Goal: Information Seeking & Learning: Understand process/instructions

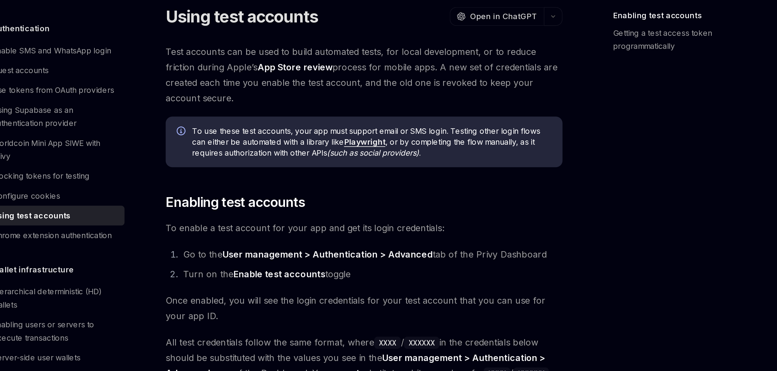
click at [413, 84] on span "Test accounts can be used to build automated tests, for local development, or t…" at bounding box center [384, 94] width 219 height 34
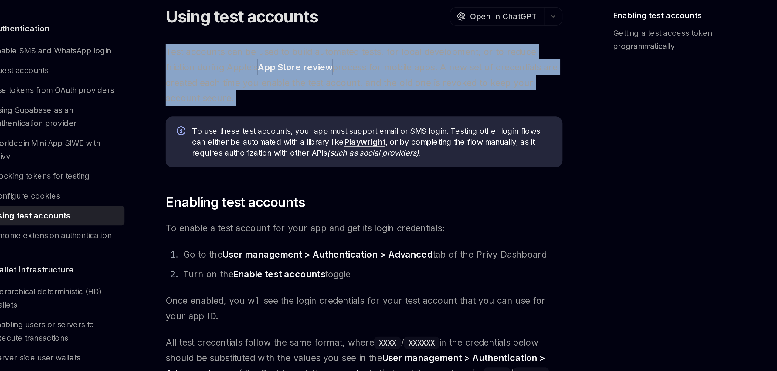
drag, startPoint x: 413, startPoint y: 84, endPoint x: 413, endPoint y: 106, distance: 21.9
click at [413, 104] on span "Test accounts can be used to build automated tests, for local development, or t…" at bounding box center [384, 94] width 219 height 34
click at [413, 107] on span "Test accounts can be used to build automated tests, for local development, or t…" at bounding box center [384, 94] width 219 height 34
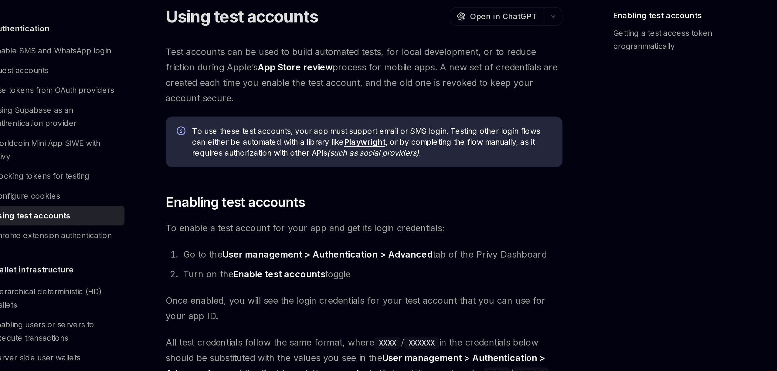
click at [413, 107] on span "Test accounts can be used to build automated tests, for local development, or t…" at bounding box center [384, 94] width 219 height 34
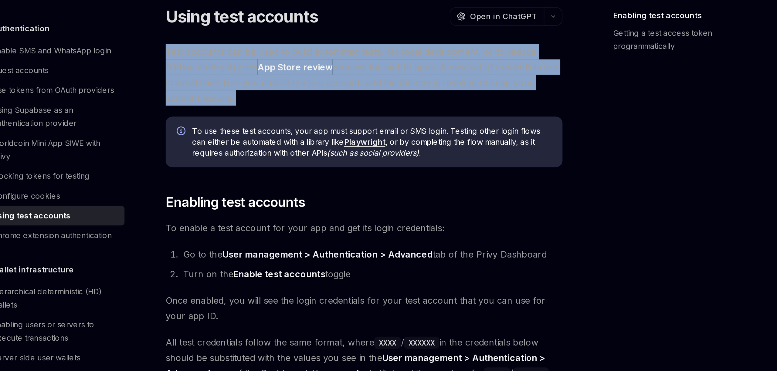
drag, startPoint x: 413, startPoint y: 107, endPoint x: 410, endPoint y: 81, distance: 26.0
click at [410, 82] on span "Test accounts can be used to build automated tests, for local development, or t…" at bounding box center [384, 94] width 219 height 34
click at [410, 81] on span "Test accounts can be used to build automated tests, for local development, or t…" at bounding box center [384, 94] width 219 height 34
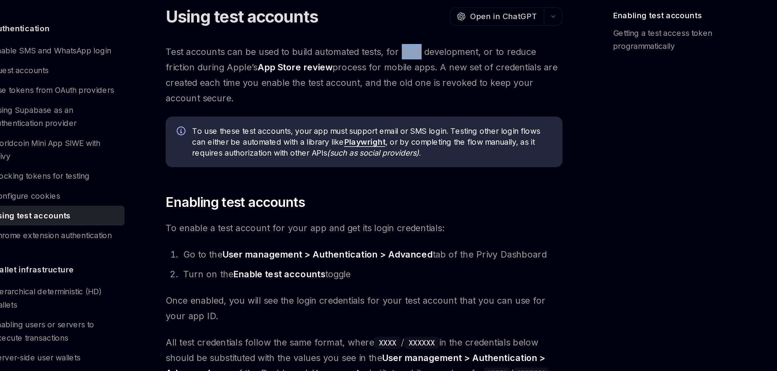
click at [410, 81] on span "Test accounts can be used to build automated tests, for local development, or t…" at bounding box center [384, 94] width 219 height 34
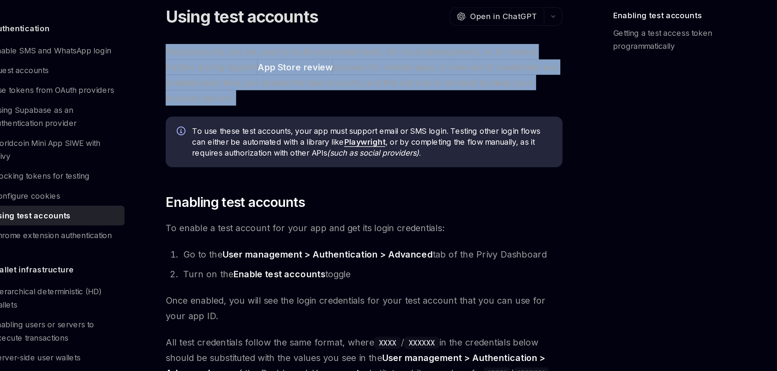
drag, startPoint x: 410, startPoint y: 81, endPoint x: 412, endPoint y: 105, distance: 24.7
click at [411, 103] on span "Test accounts can be used to build automated tests, for local development, or t…" at bounding box center [384, 94] width 219 height 34
click at [412, 105] on span "Test accounts can be used to build automated tests, for local development, or t…" at bounding box center [384, 94] width 219 height 34
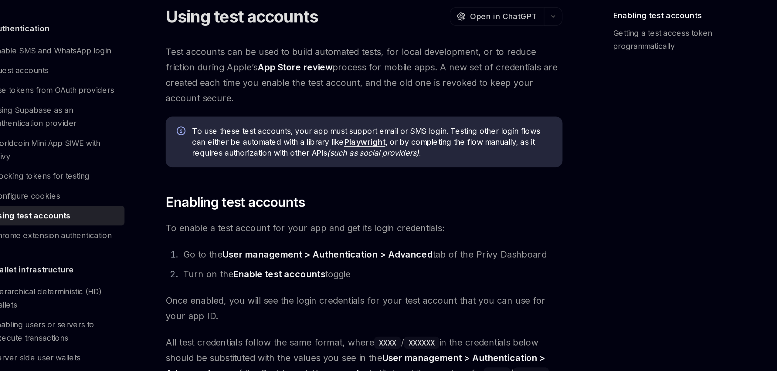
click at [412, 105] on span "Test accounts can be used to build automated tests, for local development, or t…" at bounding box center [384, 94] width 219 height 34
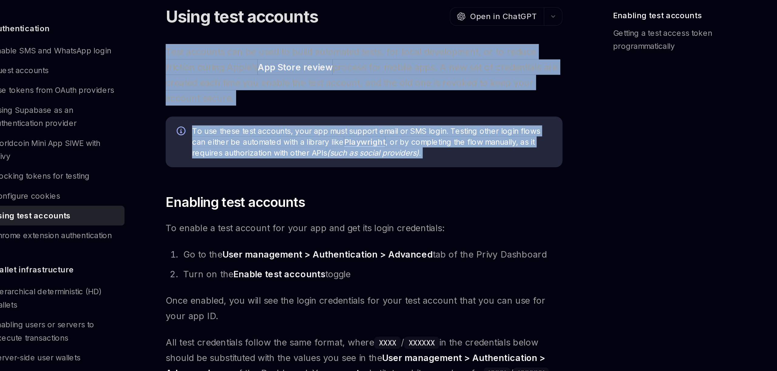
drag, startPoint x: 412, startPoint y: 105, endPoint x: 444, endPoint y: 154, distance: 58.5
click at [444, 154] on div "Test accounts can be used to build automated tests, for local development, or t…" at bounding box center [384, 310] width 219 height 467
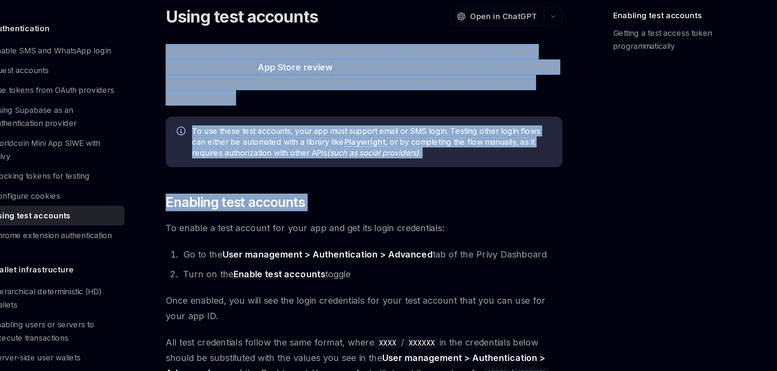
click at [444, 154] on div "Test accounts can be used to build automated tests, for local development, or t…" at bounding box center [384, 310] width 219 height 467
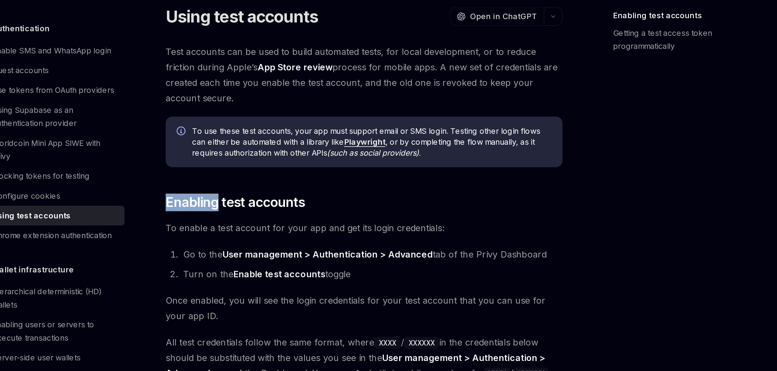
click at [444, 154] on div "Test accounts can be used to build automated tests, for local development, or t…" at bounding box center [384, 310] width 219 height 467
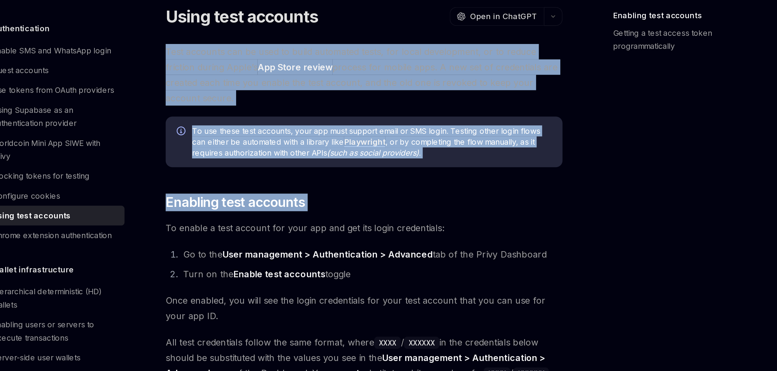
drag, startPoint x: 444, startPoint y: 154, endPoint x: 427, endPoint y: 86, distance: 70.6
click at [427, 86] on div "Test accounts can be used to build automated tests, for local development, or t…" at bounding box center [384, 310] width 219 height 467
click at [427, 86] on span "Test accounts can be used to build automated tests, for local development, or t…" at bounding box center [384, 94] width 219 height 34
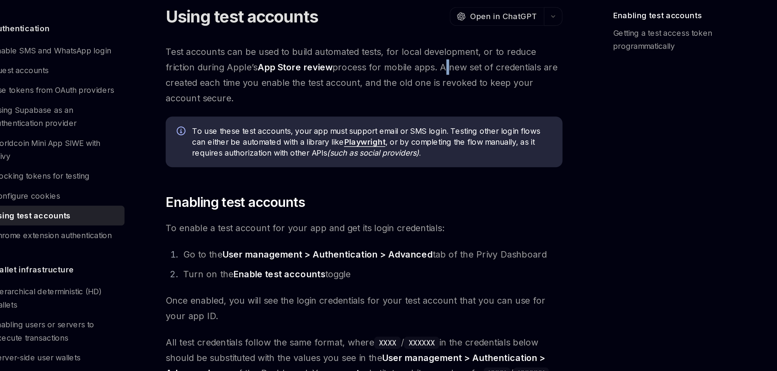
click at [427, 86] on span "Test accounts can be used to build automated tests, for local development, or t…" at bounding box center [384, 94] width 219 height 34
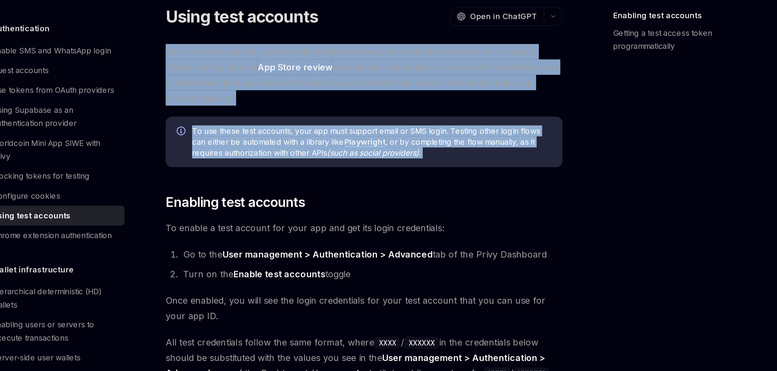
drag, startPoint x: 427, startPoint y: 86, endPoint x: 439, endPoint y: 156, distance: 71.4
click at [439, 156] on div "Test accounts can be used to build automated tests, for local development, or t…" at bounding box center [384, 310] width 219 height 467
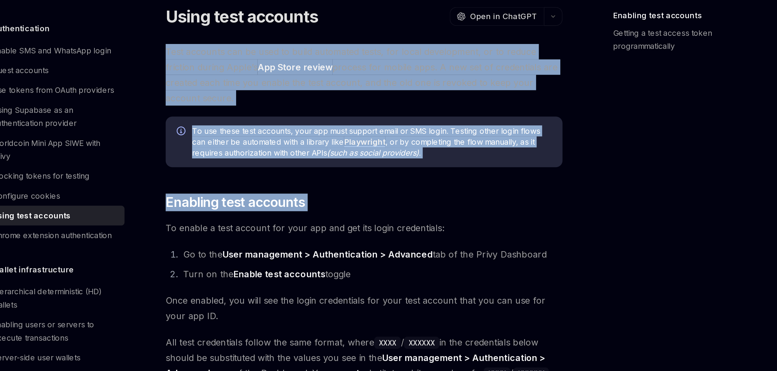
click at [440, 157] on div "Test accounts can be used to build automated tests, for local development, or t…" at bounding box center [384, 310] width 219 height 467
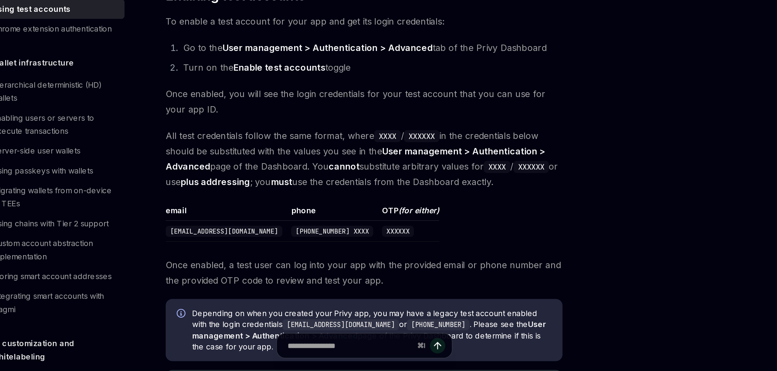
scroll to position [26, 0]
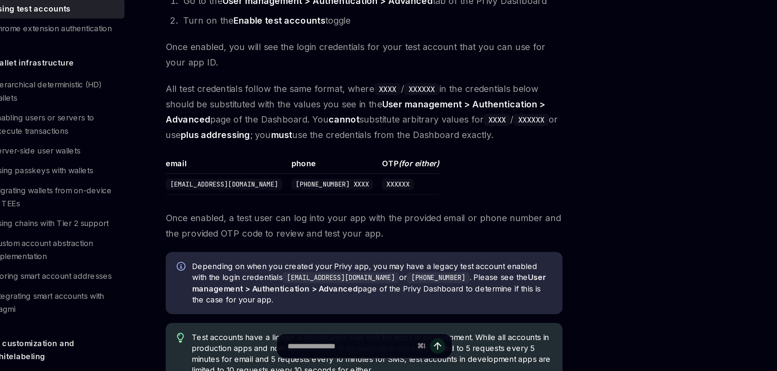
click at [449, 210] on div "Test accounts can be used to build automated tests, for local development, or t…" at bounding box center [384, 284] width 219 height 467
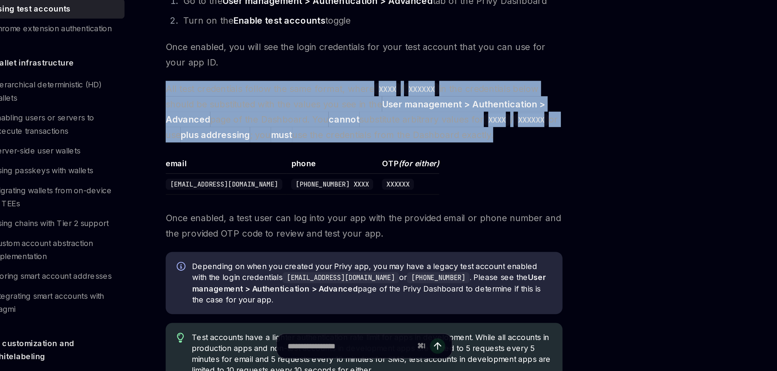
drag, startPoint x: 449, startPoint y: 210, endPoint x: 449, endPoint y: 269, distance: 58.9
click at [449, 265] on div "Test accounts can be used to build automated tests, for local development, or t…" at bounding box center [384, 284] width 219 height 467
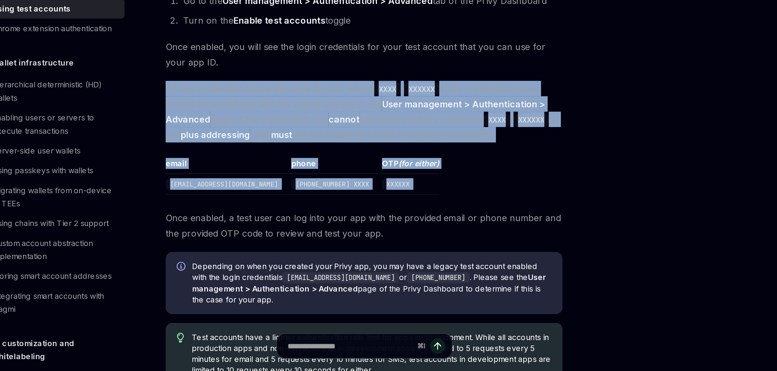
click at [449, 269] on table "email phone OTP (for either) test-XXXX@privy.io +1 555 555 XXXX XXXXXX" at bounding box center [384, 264] width 219 height 20
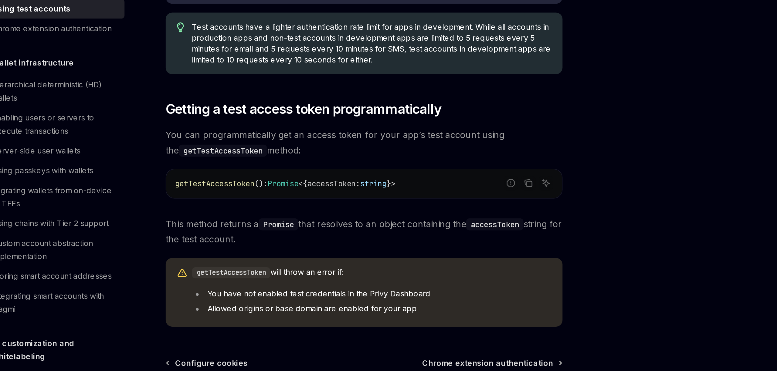
scroll to position [251, 0]
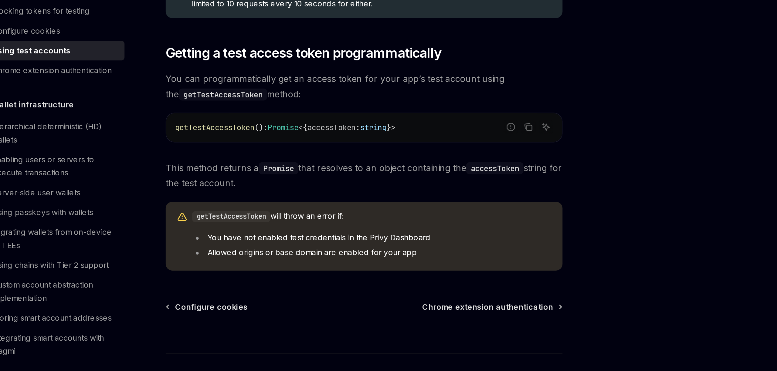
click at [432, 186] on span "You can programmatically get an access token for your app’s test account using …" at bounding box center [384, 190] width 219 height 17
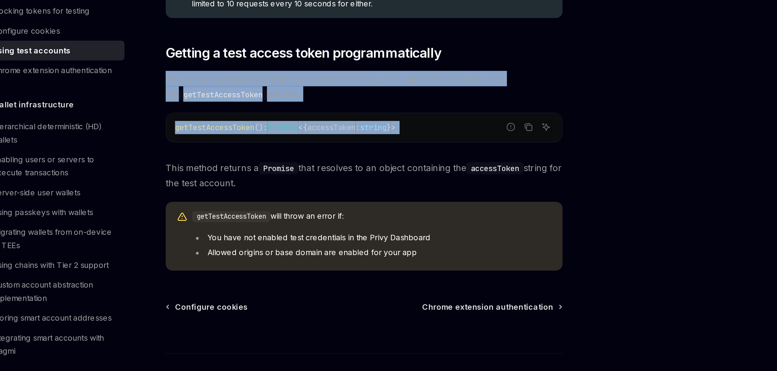
drag, startPoint x: 432, startPoint y: 186, endPoint x: 422, endPoint y: 215, distance: 30.8
click at [422, 215] on div "Test accounts can be used to build automated tests, for local development, or t…" at bounding box center [384, 58] width 219 height 467
click at [422, 215] on code "getTestAccessToken (): Promise < { accessToken : string } >" at bounding box center [385, 213] width 209 height 7
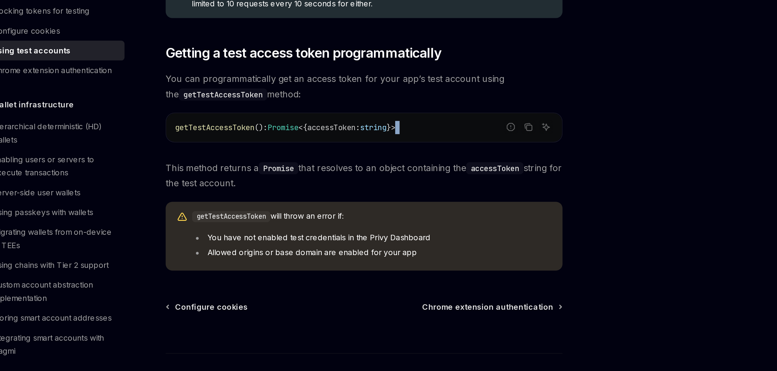
click at [422, 215] on code "getTestAccessToken (): Promise < { accessToken : string } >" at bounding box center [385, 213] width 209 height 7
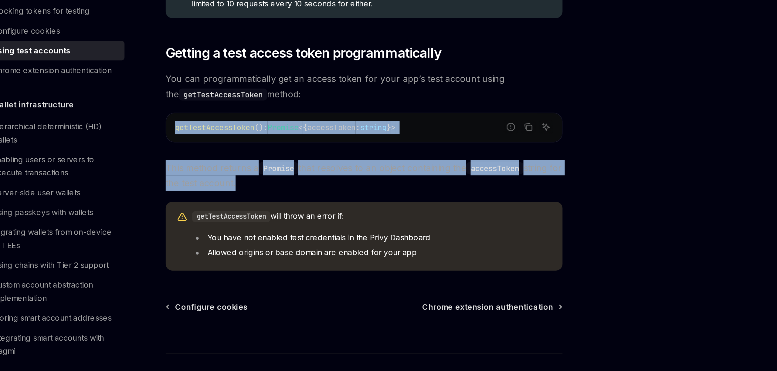
drag, startPoint x: 422, startPoint y: 215, endPoint x: 417, endPoint y: 238, distance: 23.4
click at [417, 238] on div "Test accounts can be used to build automated tests, for local development, or t…" at bounding box center [384, 58] width 219 height 467
click at [417, 240] on span "This method returns a Promise that resolves to an object containing the accessT…" at bounding box center [384, 240] width 219 height 17
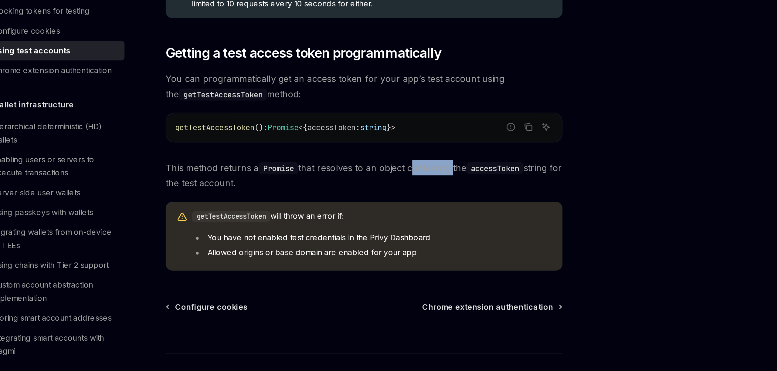
click at [417, 240] on span "This method returns a Promise that resolves to an object containing the accessT…" at bounding box center [384, 240] width 219 height 17
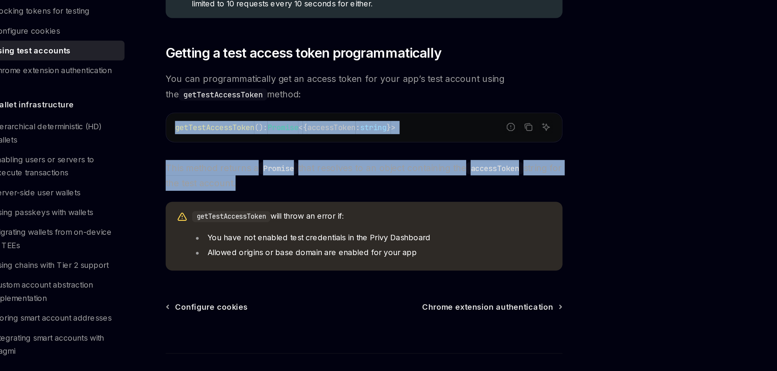
drag, startPoint x: 417, startPoint y: 240, endPoint x: 417, endPoint y: 195, distance: 44.6
click at [417, 196] on div "Test accounts can be used to build automated tests, for local development, or t…" at bounding box center [384, 58] width 219 height 467
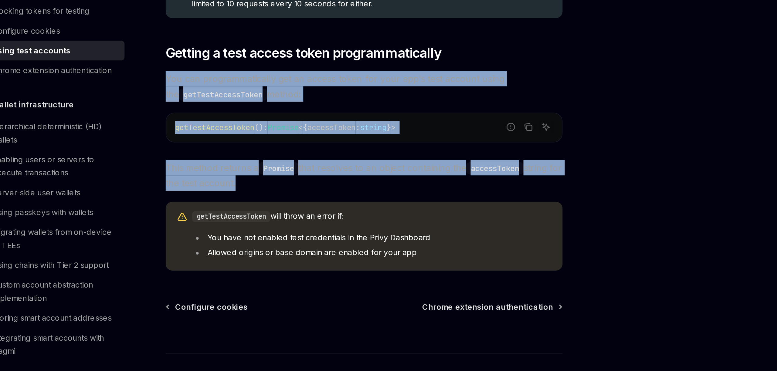
click at [417, 195] on span "You can programmatically get an access token for your app’s test account using …" at bounding box center [384, 190] width 219 height 17
drag, startPoint x: 417, startPoint y: 195, endPoint x: 405, endPoint y: 271, distance: 77.3
click at [405, 271] on div "Test accounts can be used to build automated tests, for local development, or t…" at bounding box center [384, 58] width 219 height 467
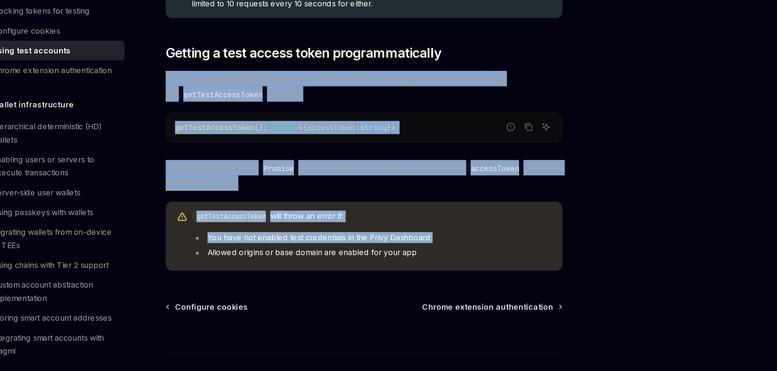
click at [405, 271] on li "You have not enabled test credentials in the Privy Dashboard" at bounding box center [389, 274] width 198 height 6
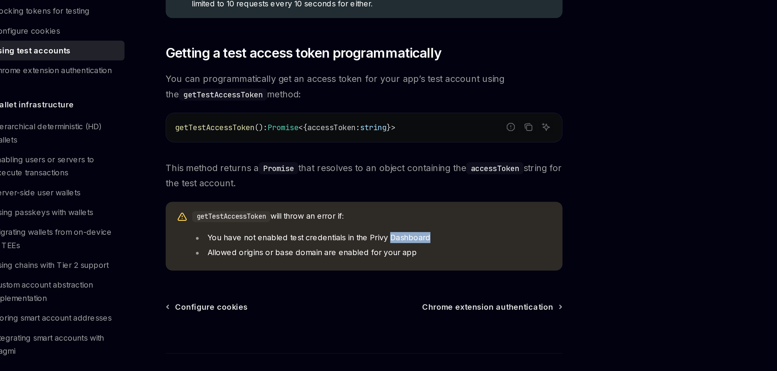
click at [405, 271] on li "You have not enabled test credentials in the Privy Dashboard" at bounding box center [389, 274] width 198 height 6
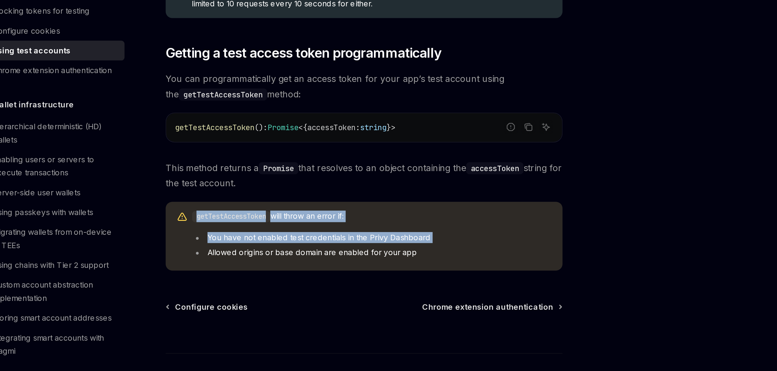
drag, startPoint x: 405, startPoint y: 271, endPoint x: 409, endPoint y: 235, distance: 36.4
click at [409, 236] on div "Test accounts can be used to build automated tests, for local development, or t…" at bounding box center [384, 58] width 219 height 467
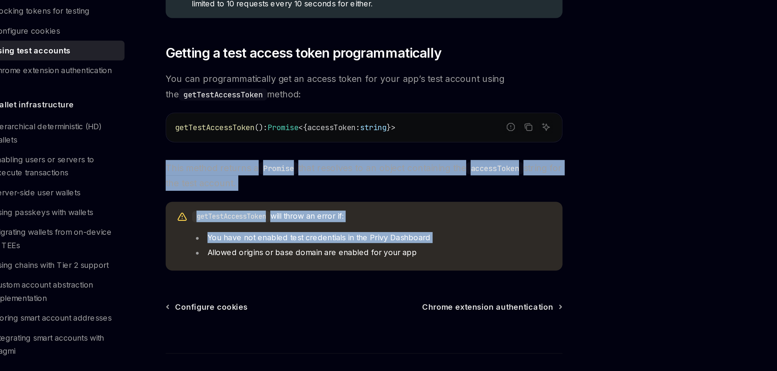
click at [409, 235] on span "This method returns a Promise that resolves to an object containing the accessT…" at bounding box center [384, 240] width 219 height 17
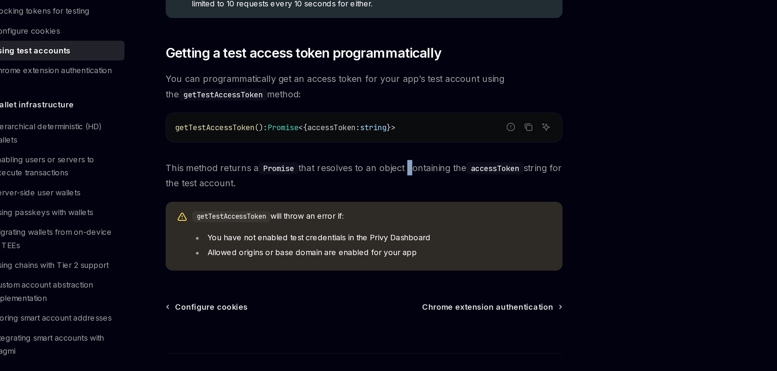
click at [409, 235] on span "This method returns a Promise that resolves to an object containing the accessT…" at bounding box center [384, 240] width 219 height 17
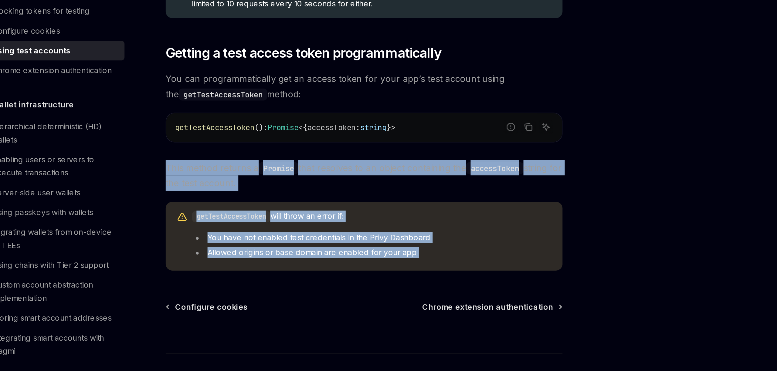
drag, startPoint x: 409, startPoint y: 235, endPoint x: 398, endPoint y: 295, distance: 60.6
click at [398, 295] on div "Authentication Using test accounts OpenAI Open in ChatGPT OpenAI Open in ChatGP…" at bounding box center [327, 93] width 335 height 596
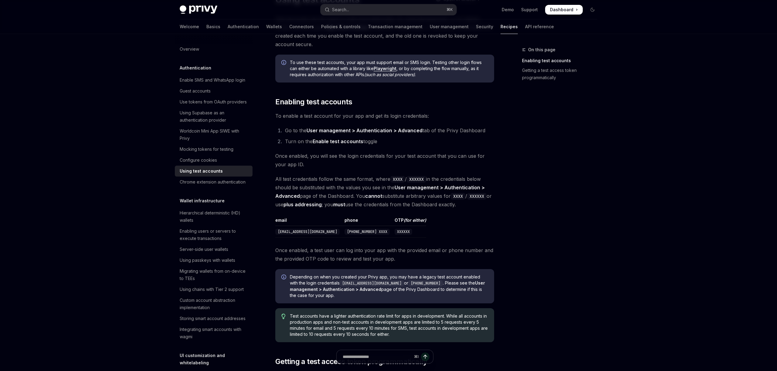
scroll to position [239, 0]
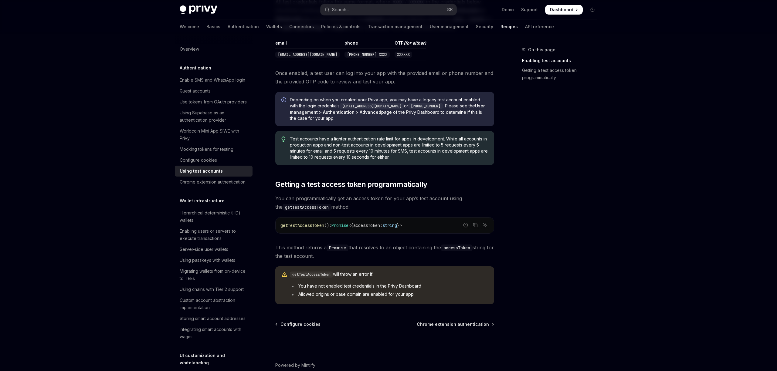
click at [431, 174] on div "Test accounts can be used to build automated tests, for local development, or t…" at bounding box center [384, 70] width 219 height 467
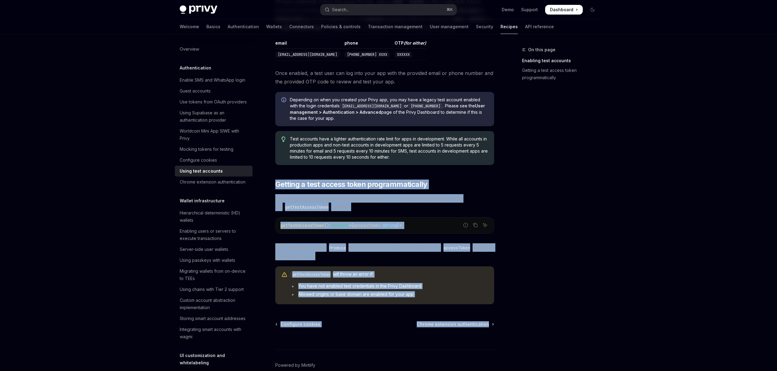
drag, startPoint x: 431, startPoint y: 174, endPoint x: 408, endPoint y: 317, distance: 145.1
click at [408, 315] on div "Authentication Using test accounts OpenAI Open in ChatGPT OpenAI Open in ChatGP…" at bounding box center [327, 105] width 335 height 596
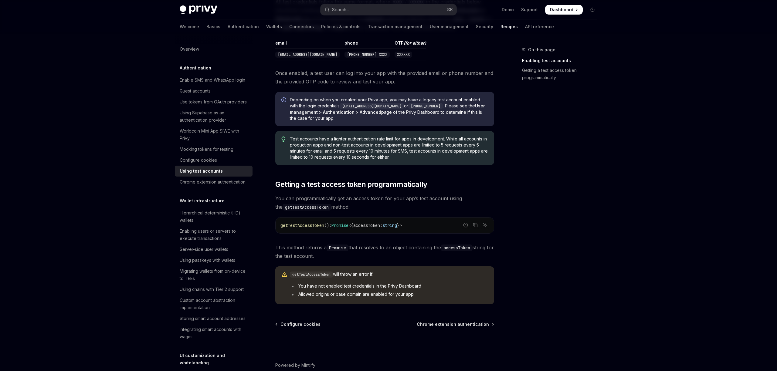
click at [408, 317] on div "Authentication Using test accounts OpenAI Open in ChatGPT OpenAI Open in ChatGP…" at bounding box center [327, 105] width 335 height 596
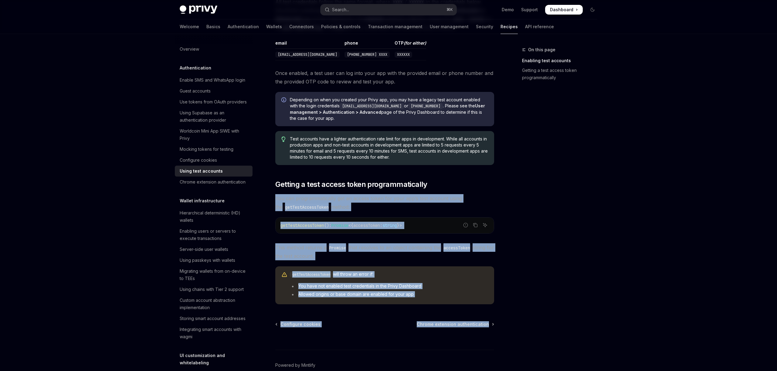
drag, startPoint x: 408, startPoint y: 317, endPoint x: 407, endPoint y: 196, distance: 121.1
click at [407, 196] on div "Authentication Using test accounts OpenAI Open in ChatGPT OpenAI Open in ChatGP…" at bounding box center [327, 105] width 335 height 596
click at [407, 196] on span "You can programmatically get an access token for your app’s test account using …" at bounding box center [384, 202] width 219 height 17
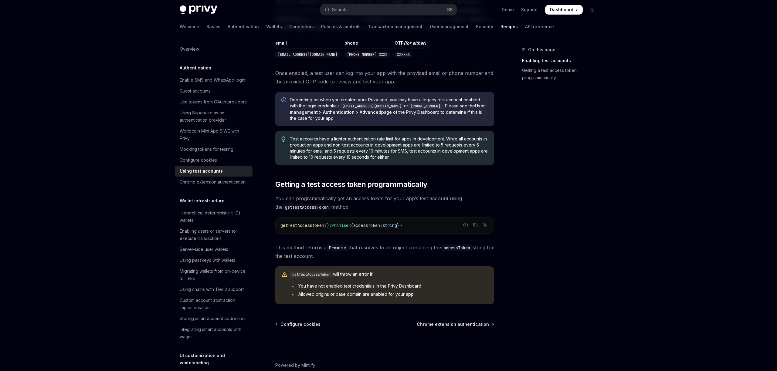
click at [308, 225] on span "getTestAccessToken" at bounding box center [303, 225] width 44 height 5
click at [318, 224] on span "getTestAccessToken" at bounding box center [303, 225] width 44 height 5
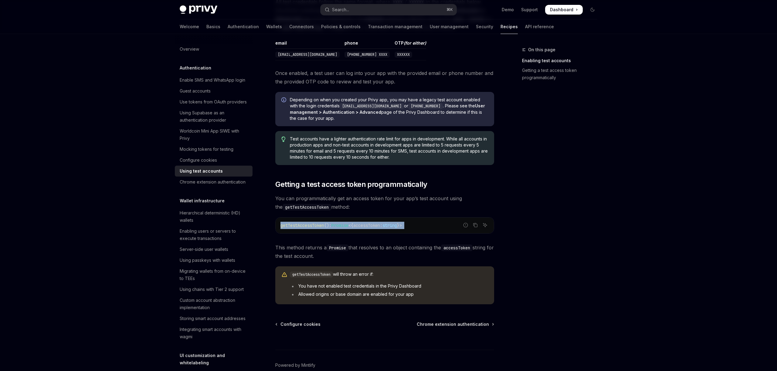
drag, startPoint x: 318, startPoint y: 224, endPoint x: 421, endPoint y: 220, distance: 103.3
click at [402, 227] on span "getTestAccessToken (): Promise < { accessToken : string } >" at bounding box center [341, 225] width 121 height 5
click at [421, 220] on div "getTestAccessToken (): Promise < { accessToken : string } >" at bounding box center [385, 226] width 218 height 16
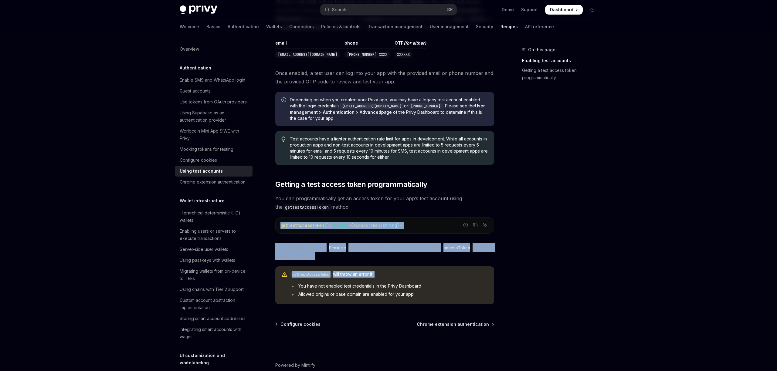
drag, startPoint x: 421, startPoint y: 220, endPoint x: 416, endPoint y: 265, distance: 46.1
click at [416, 265] on div "Test accounts can be used to build automated tests, for local development, or t…" at bounding box center [384, 70] width 219 height 467
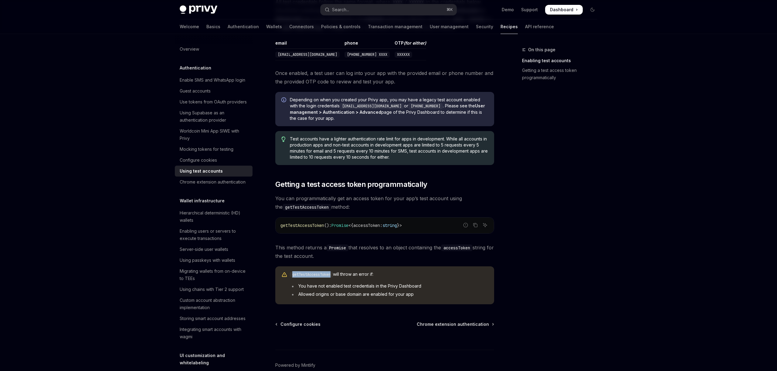
click at [416, 265] on div "Test accounts can be used to build automated tests, for local development, or t…" at bounding box center [384, 70] width 219 height 467
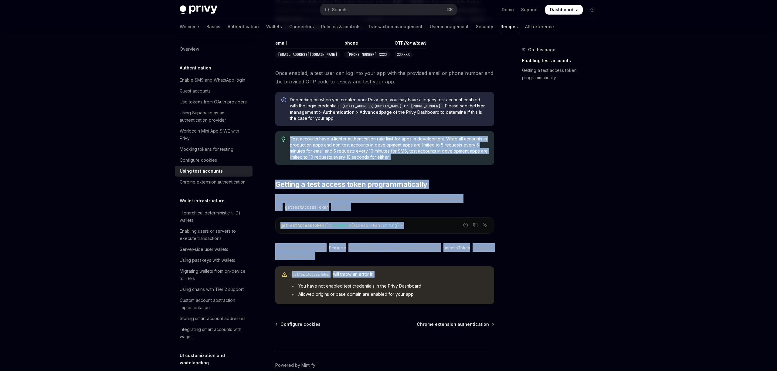
drag, startPoint x: 416, startPoint y: 265, endPoint x: 423, endPoint y: 160, distance: 105.6
click at [423, 161] on div "Test accounts can be used to build automated tests, for local development, or t…" at bounding box center [384, 70] width 219 height 467
click at [423, 160] on span "Test accounts have a lighter authentication rate limit for apps in development.…" at bounding box center [389, 148] width 198 height 24
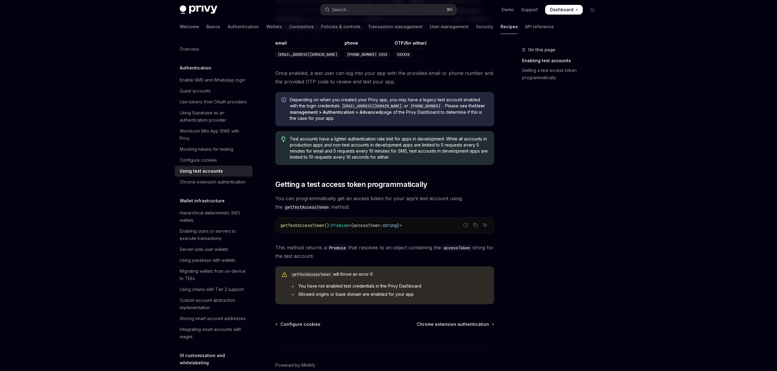
click at [423, 160] on span "Test accounts have a lighter authentication rate limit for apps in development.…" at bounding box center [389, 148] width 198 height 24
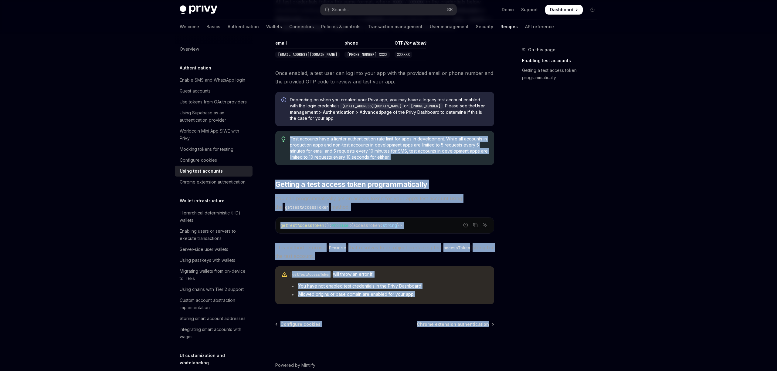
drag, startPoint x: 423, startPoint y: 160, endPoint x: 402, endPoint y: 325, distance: 166.5
click at [402, 325] on div "Authentication Using test accounts OpenAI Open in ChatGPT OpenAI Open in ChatGP…" at bounding box center [327, 105] width 335 height 596
click at [402, 325] on div "Configure cookies Chrome extension authentication" at bounding box center [384, 325] width 219 height 6
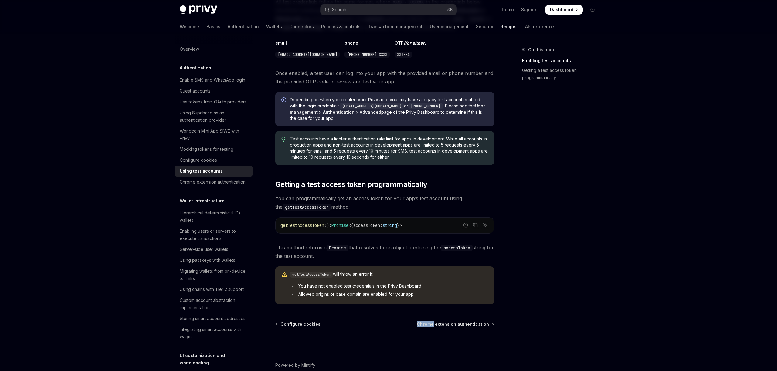
click at [402, 325] on div "Configure cookies Chrome extension authentication" at bounding box center [384, 325] width 219 height 6
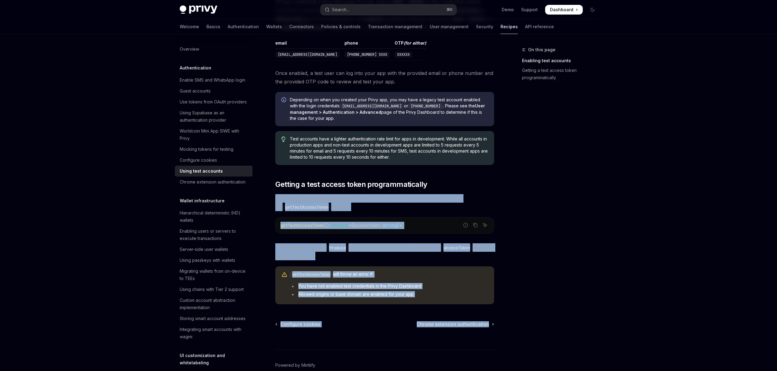
drag, startPoint x: 402, startPoint y: 325, endPoint x: 410, endPoint y: 177, distance: 148.1
click at [410, 179] on div "Authentication Using test accounts OpenAI Open in ChatGPT OpenAI Open in ChatGP…" at bounding box center [327, 105] width 335 height 596
click at [410, 177] on div "Test accounts can be used to build automated tests, for local development, or t…" at bounding box center [384, 70] width 219 height 467
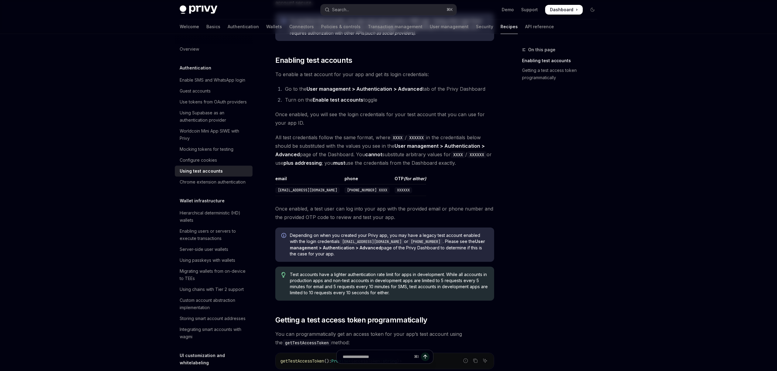
scroll to position [0, 0]
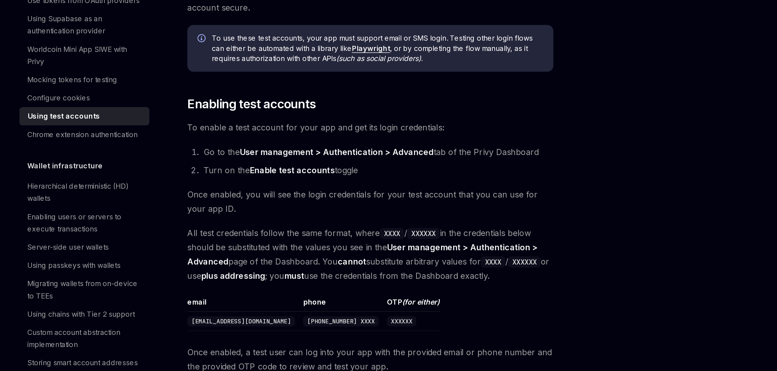
click at [398, 263] on span "All test credentials follow the same format, where XXXX / XXXXXX in the credent…" at bounding box center [384, 254] width 219 height 34
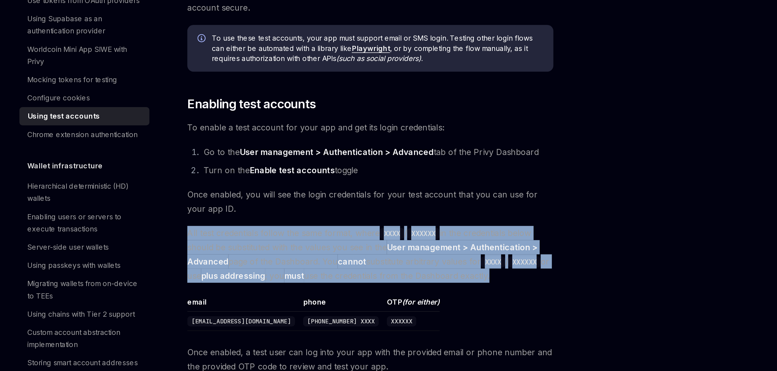
drag, startPoint x: 398, startPoint y: 263, endPoint x: 392, endPoint y: 232, distance: 31.5
click at [392, 233] on div "Test accounts can be used to build automated tests, for local development, or t…" at bounding box center [384, 310] width 219 height 467
click at [392, 231] on div "Test accounts can be used to build automated tests, for local development, or t…" at bounding box center [384, 310] width 219 height 467
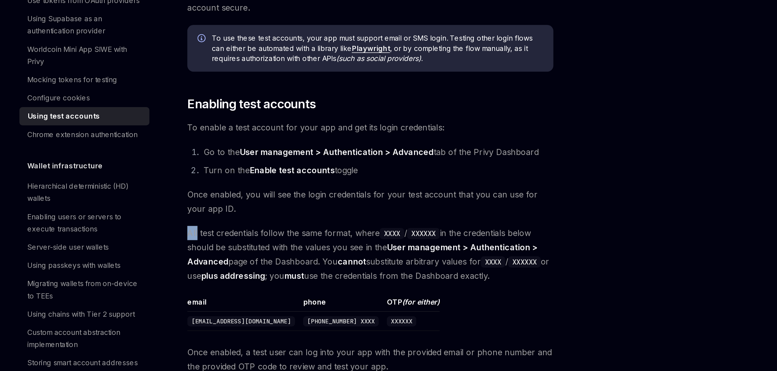
click at [392, 231] on div "Test accounts can be used to build automated tests, for local development, or t…" at bounding box center [384, 310] width 219 height 467
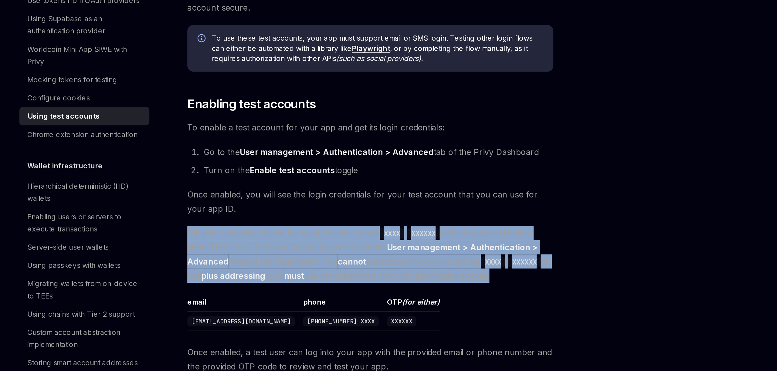
drag, startPoint x: 392, startPoint y: 231, endPoint x: 390, endPoint y: 252, distance: 20.5
click at [390, 252] on div "Test accounts can be used to build automated tests, for local development, or t…" at bounding box center [384, 310] width 219 height 467
click at [389, 256] on span "All test credentials follow the same format, where XXXX / XXXXXX in the credent…" at bounding box center [384, 254] width 219 height 34
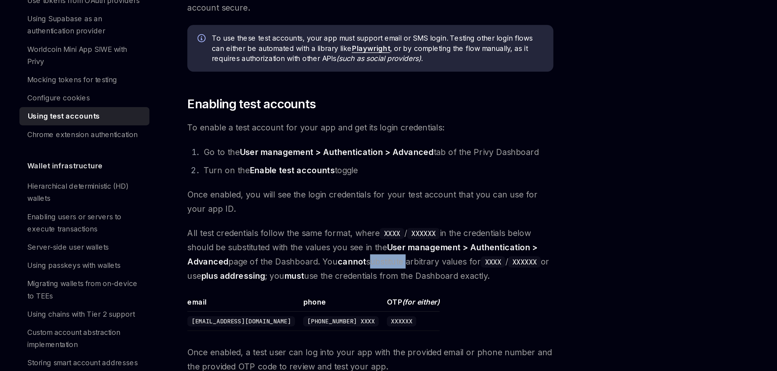
click at [389, 256] on span "All test credentials follow the same format, where XXXX / XXXXXX in the credent…" at bounding box center [384, 254] width 219 height 34
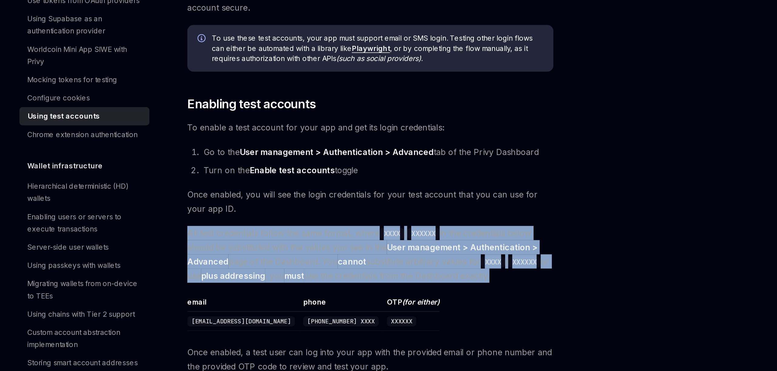
drag, startPoint x: 389, startPoint y: 256, endPoint x: 378, endPoint y: 257, distance: 11.5
click at [389, 256] on span "All test credentials follow the same format, where XXXX / XXXXXX in the credent…" at bounding box center [384, 254] width 219 height 34
click at [377, 257] on strong "cannot" at bounding box center [373, 258] width 17 height 6
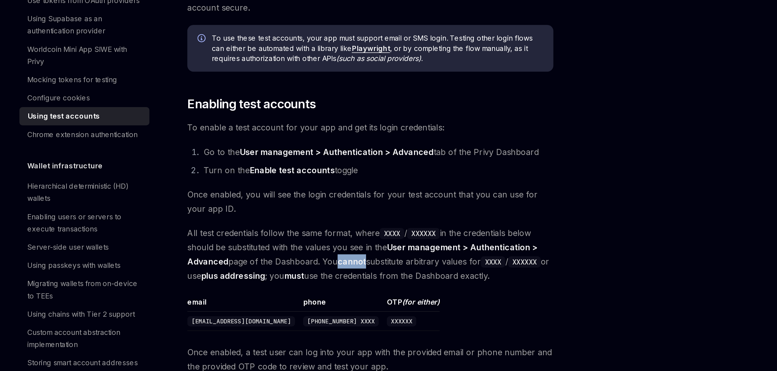
click at [377, 257] on strong "cannot" at bounding box center [373, 258] width 17 height 6
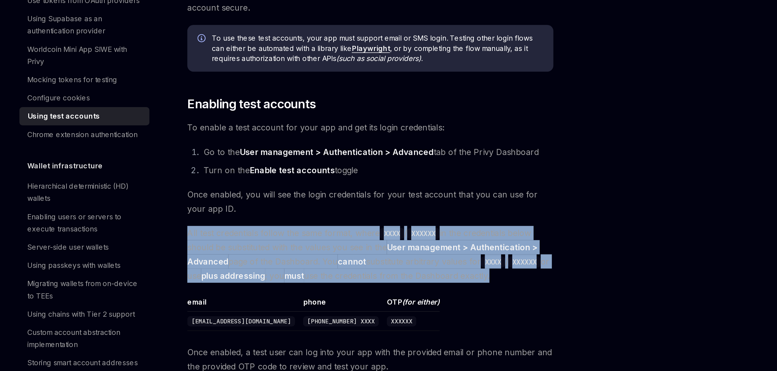
drag, startPoint x: 377, startPoint y: 257, endPoint x: 395, endPoint y: 257, distance: 17.6
click at [395, 257] on span "All test credentials follow the same format, where XXXX / XXXXXX in the credent…" at bounding box center [384, 254] width 219 height 34
click at [396, 257] on span "All test credentials follow the same format, where XXXX / XXXXXX in the credent…" at bounding box center [384, 254] width 219 height 34
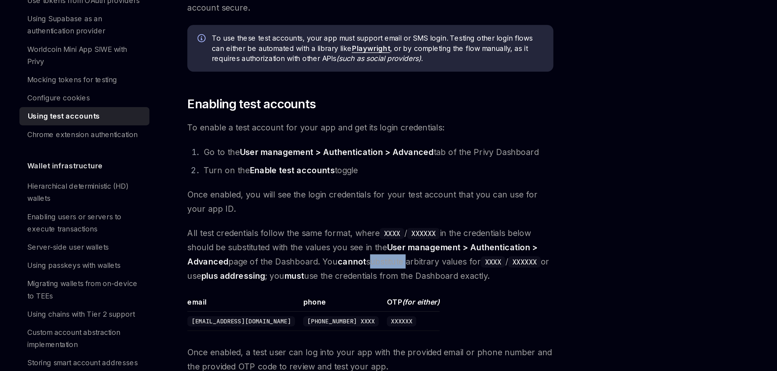
click at [396, 257] on span "All test credentials follow the same format, where XXXX / XXXXXX in the credent…" at bounding box center [384, 254] width 219 height 34
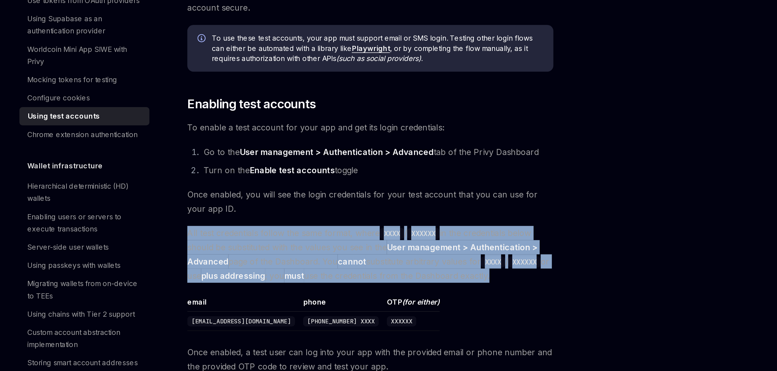
drag, startPoint x: 396, startPoint y: 257, endPoint x: 400, endPoint y: 259, distance: 5.1
click at [400, 258] on span "All test credentials follow the same format, where XXXX / XXXXXX in the credent…" at bounding box center [384, 254] width 219 height 34
click at [400, 259] on span "All test credentials follow the same format, where XXXX / XXXXXX in the credent…" at bounding box center [384, 254] width 219 height 34
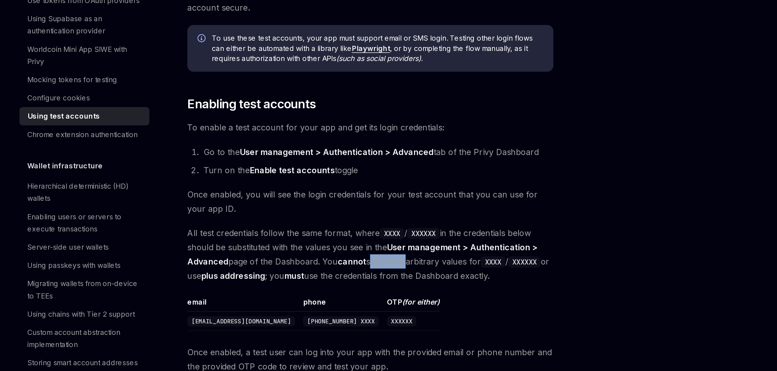
click at [400, 259] on span "All test credentials follow the same format, where XXXX / XXXXXX in the credent…" at bounding box center [384, 254] width 219 height 34
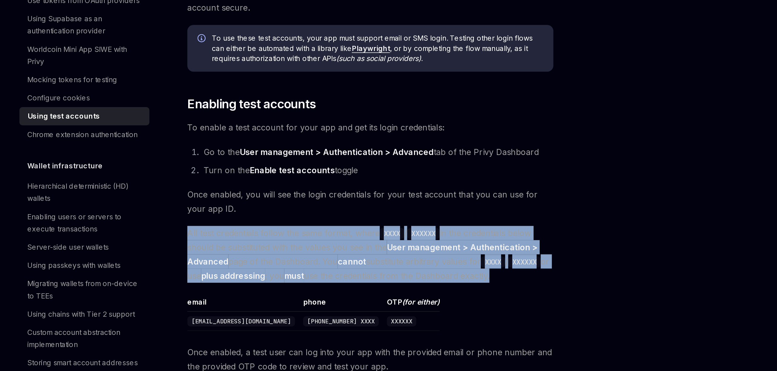
drag, startPoint x: 400, startPoint y: 259, endPoint x: 399, endPoint y: 267, distance: 8.0
click at [399, 267] on span "All test credentials follow the same format, where XXXX / XXXXXX in the credent…" at bounding box center [384, 254] width 219 height 34
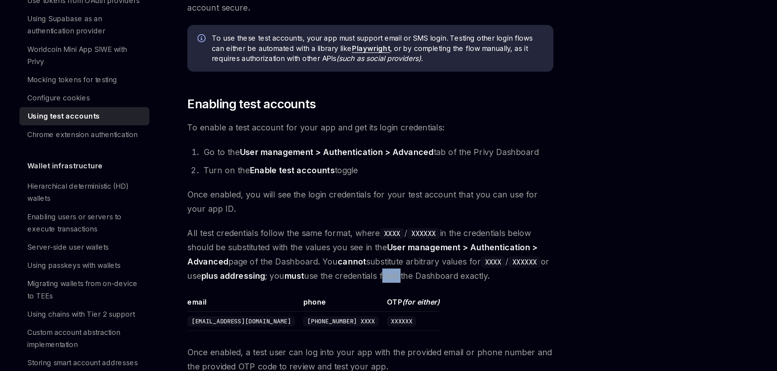
click at [399, 267] on span "All test credentials follow the same format, where XXXX / XXXXXX in the credent…" at bounding box center [384, 254] width 219 height 34
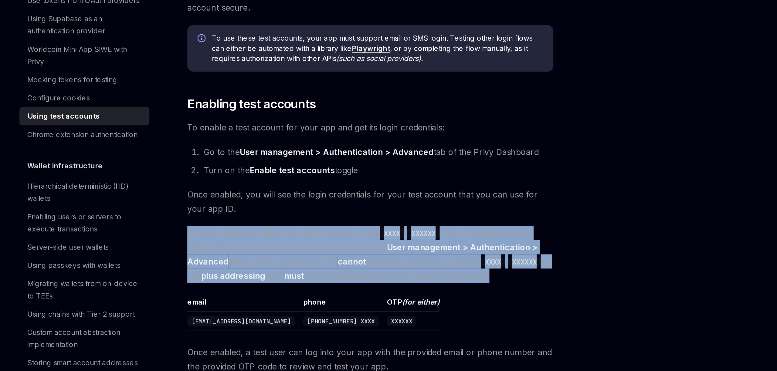
drag, startPoint x: 399, startPoint y: 267, endPoint x: 391, endPoint y: 241, distance: 26.3
click at [391, 241] on span "All test credentials follow the same format, where XXXX / XXXXXX in the credent…" at bounding box center [384, 254] width 219 height 34
click at [391, 241] on code "XXXX" at bounding box center [397, 241] width 15 height 7
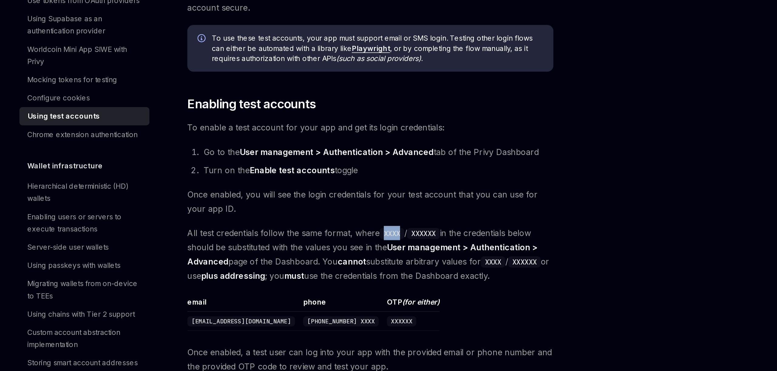
click at [391, 241] on code "XXXX" at bounding box center [397, 241] width 15 height 7
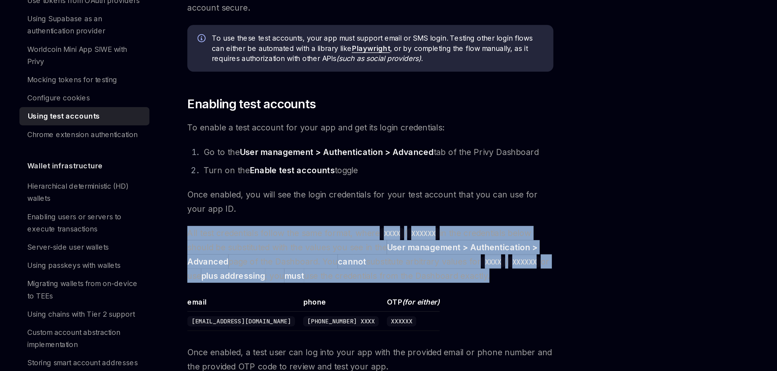
drag, startPoint x: 391, startPoint y: 241, endPoint x: 391, endPoint y: 265, distance: 23.7
click at [391, 264] on span "All test credentials follow the same format, where XXXX / XXXXXX in the credent…" at bounding box center [384, 254] width 219 height 34
click at [391, 265] on span "All test credentials follow the same format, where XXXX / XXXXXX in the credent…" at bounding box center [384, 254] width 219 height 34
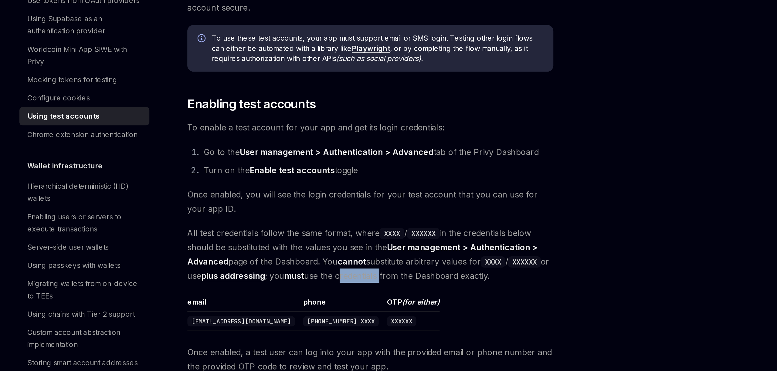
click at [391, 265] on span "All test credentials follow the same format, where XXXX / XXXXXX in the credent…" at bounding box center [384, 254] width 219 height 34
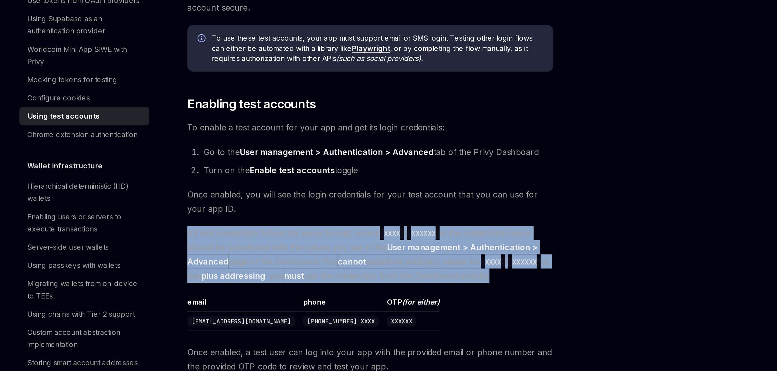
drag, startPoint x: 391, startPoint y: 265, endPoint x: 387, endPoint y: 231, distance: 34.4
click at [387, 237] on span "All test credentials follow the same format, where XXXX / XXXXXX in the credent…" at bounding box center [384, 254] width 219 height 34
click at [387, 231] on div "Test accounts can be used to build automated tests, for local development, or t…" at bounding box center [384, 310] width 219 height 467
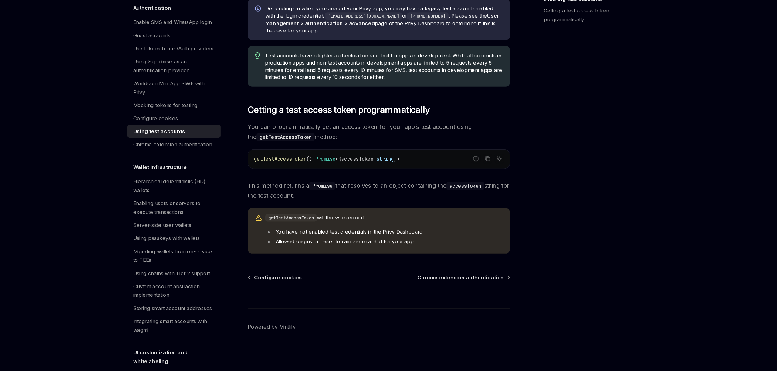
scroll to position [270, 0]
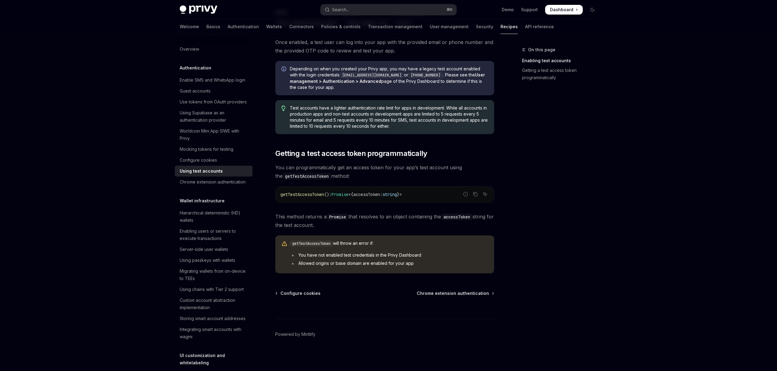
click at [401, 52] on span "Once enabled, a test user can log into your app with the provided email or phon…" at bounding box center [384, 46] width 219 height 17
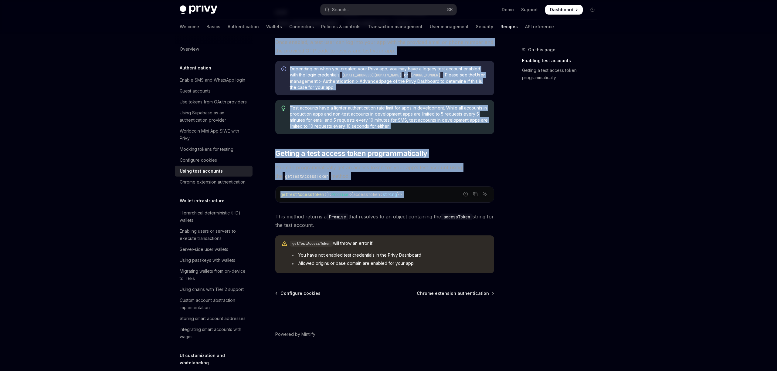
drag, startPoint x: 403, startPoint y: 104, endPoint x: 378, endPoint y: 209, distance: 107.7
click at [378, 209] on div "Test accounts can be used to build automated tests, for local development, or t…" at bounding box center [384, 39] width 219 height 467
click at [378, 218] on span "This method returns a Promise that resolves to an object containing the accessT…" at bounding box center [384, 221] width 219 height 17
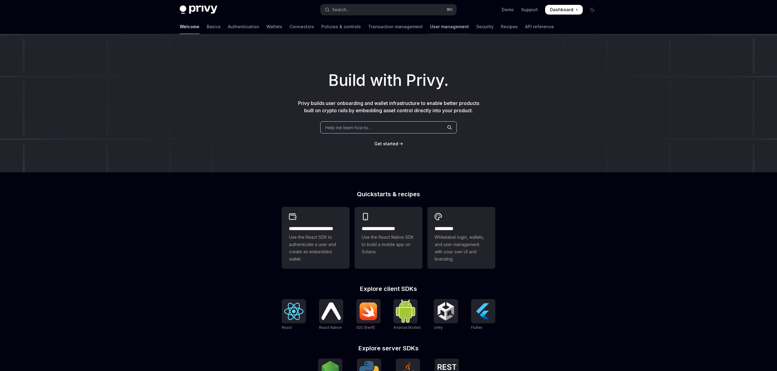
click at [430, 27] on link "User management" at bounding box center [449, 26] width 39 height 15
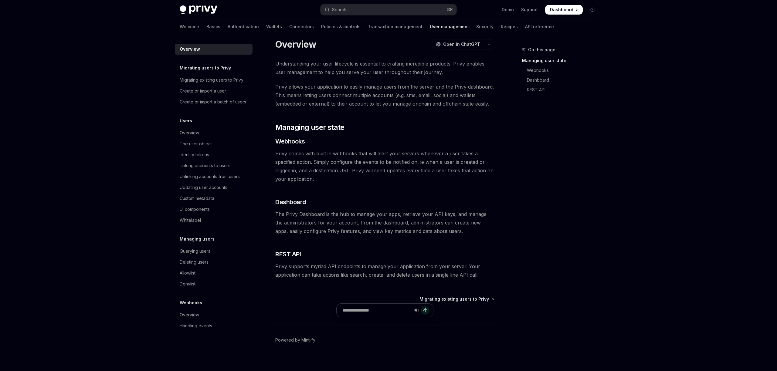
scroll to position [9, 0]
click at [464, 298] on span "Migrating existing users to Privy" at bounding box center [455, 299] width 70 height 6
type textarea "*"
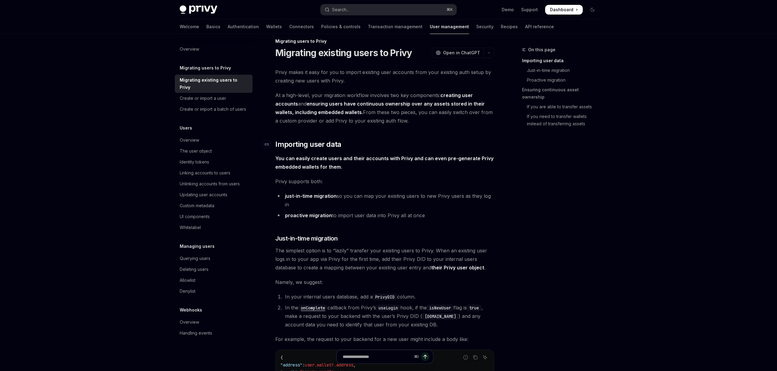
click at [347, 144] on h2 "​ Importing user data" at bounding box center [384, 145] width 219 height 10
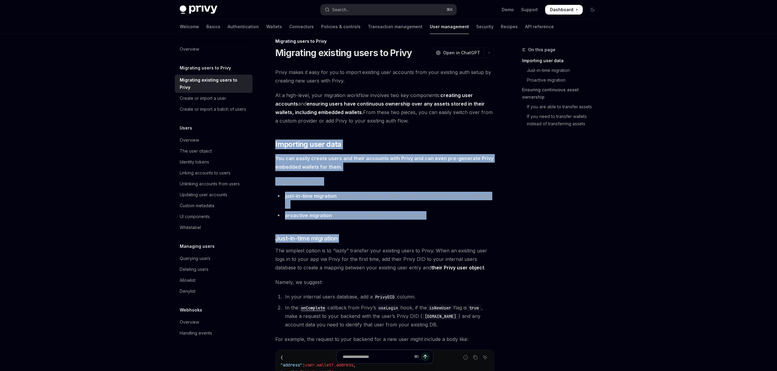
drag, startPoint x: 347, startPoint y: 144, endPoint x: 354, endPoint y: 217, distance: 73.2
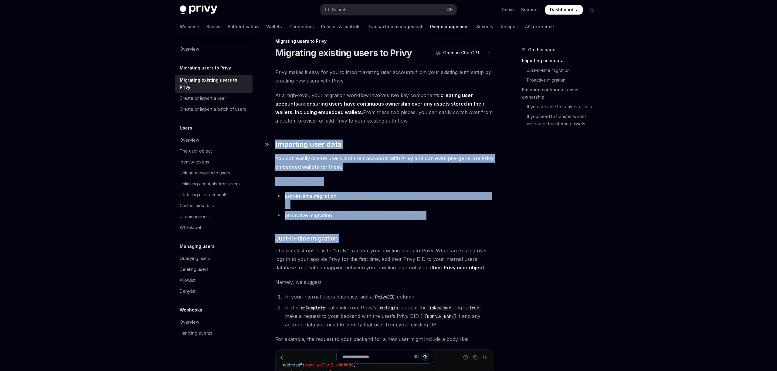
drag, startPoint x: 354, startPoint y: 217, endPoint x: 350, endPoint y: 141, distance: 76.6
click at [350, 141] on h2 "​ Importing user data" at bounding box center [384, 145] width 219 height 10
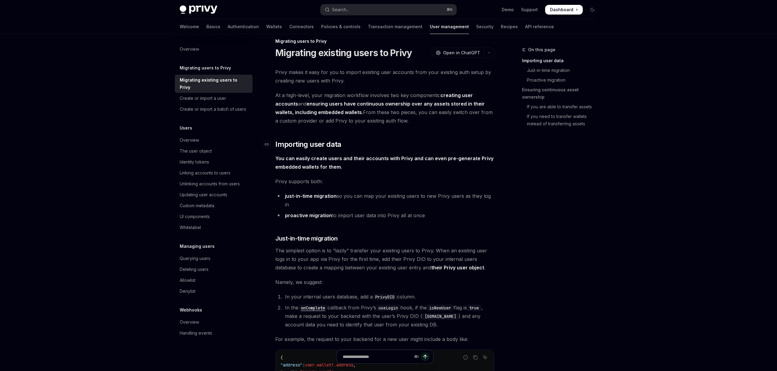
click at [350, 141] on h2 "​ Importing user data" at bounding box center [384, 145] width 219 height 10
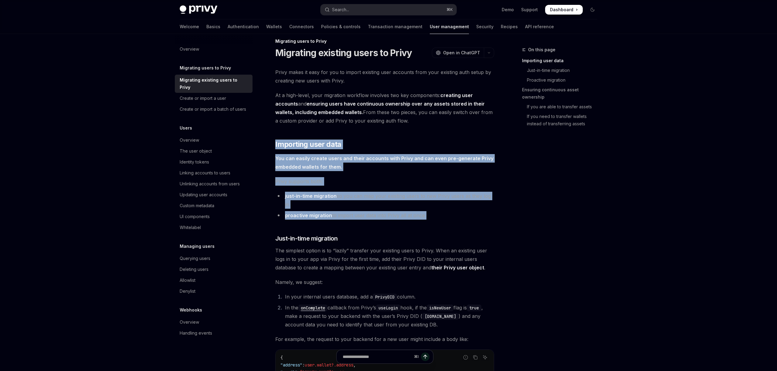
drag, startPoint x: 350, startPoint y: 141, endPoint x: 350, endPoint y: 213, distance: 72.6
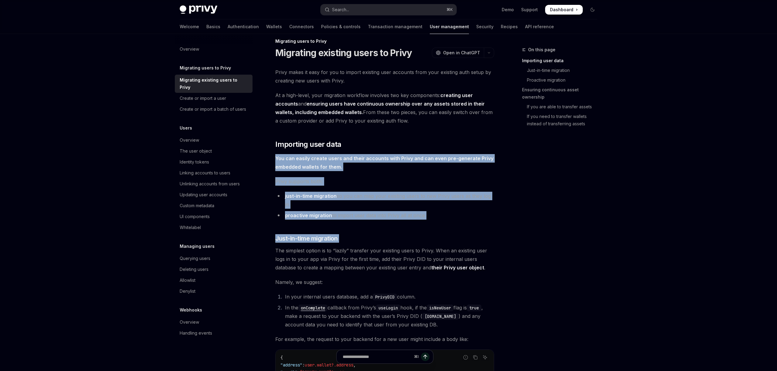
drag, startPoint x: 350, startPoint y: 213, endPoint x: 344, endPoint y: 139, distance: 74.6
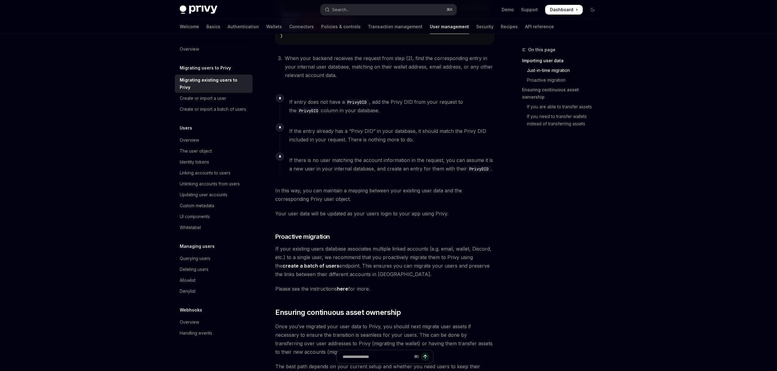
scroll to position [411, 0]
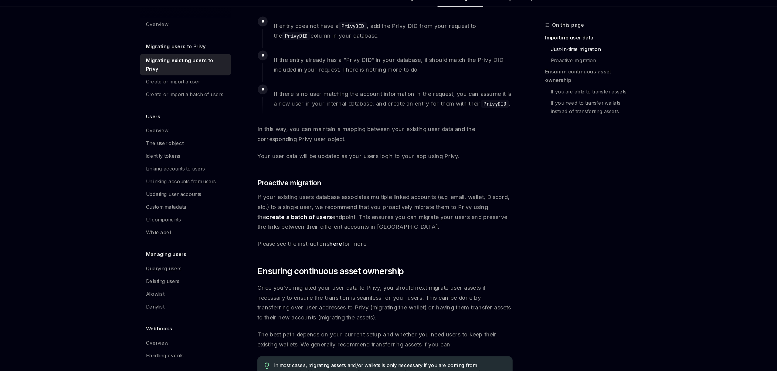
click at [307, 211] on strong "create a batch of users" at bounding box center [311, 214] width 57 height 6
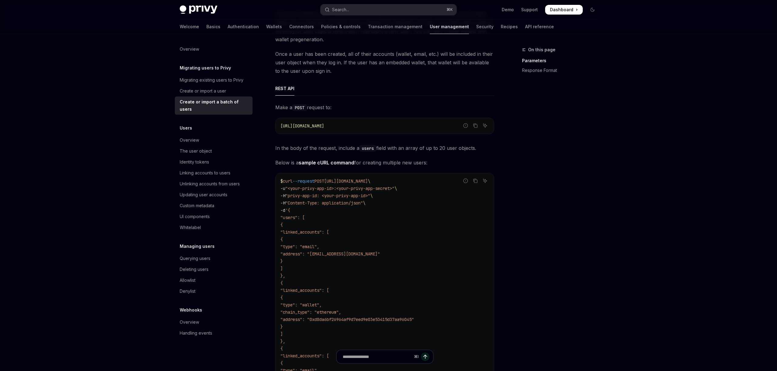
scroll to position [68, 0]
click at [376, 228] on code "$ curl --request POST https://auth.privy.io/api/v1/users/import \ -u "<your-pri…" at bounding box center [385, 297] width 209 height 240
drag, startPoint x: 376, startPoint y: 228, endPoint x: 365, endPoint y: 295, distance: 68.0
click at [365, 293] on code "$ curl --request POST https://auth.privy.io/api/v1/users/import \ -u "<your-pri…" at bounding box center [385, 297] width 209 height 240
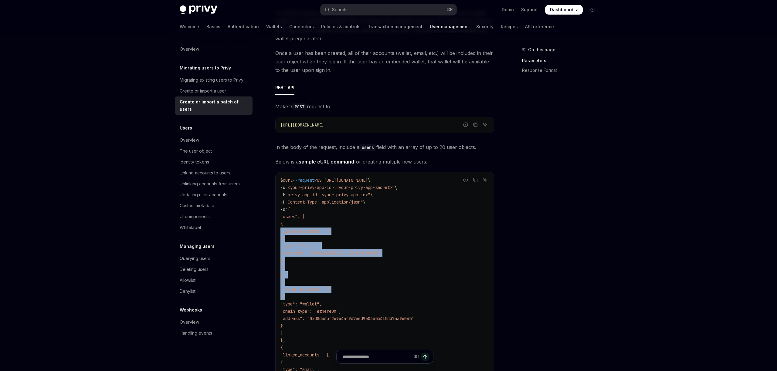
click at [365, 295] on code "$ curl --request POST https://auth.privy.io/api/v1/users/import \ -u "<your-pri…" at bounding box center [385, 297] width 209 height 240
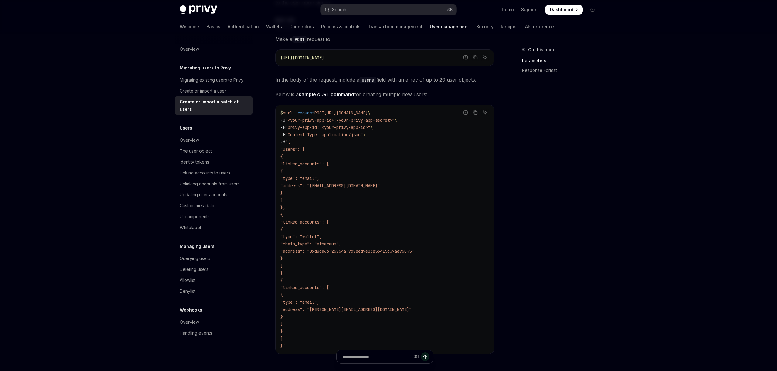
scroll to position [214, 0]
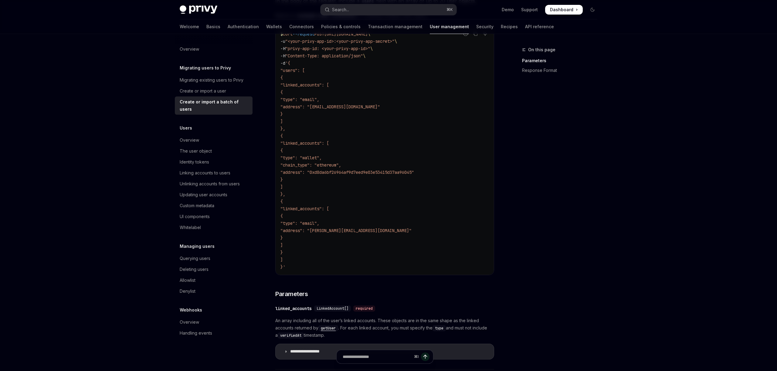
drag, startPoint x: 363, startPoint y: 240, endPoint x: 363, endPoint y: 158, distance: 82.3
click at [363, 158] on code "$ curl --request POST https://auth.privy.io/api/v1/users/import \ -u "<your-pri…" at bounding box center [385, 150] width 209 height 240
click at [322, 158] on span ""type": "wallet"," at bounding box center [301, 157] width 41 height 5
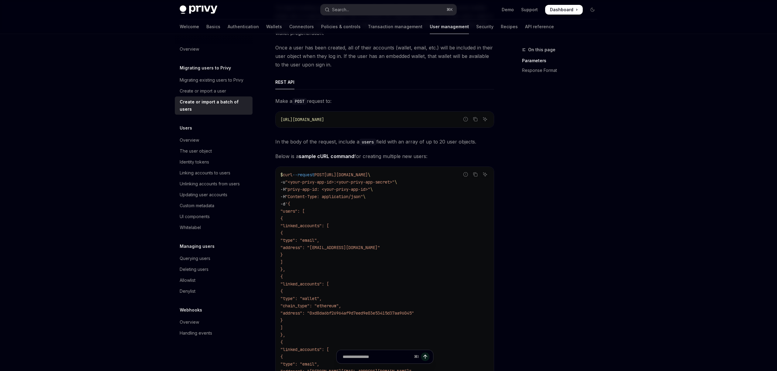
scroll to position [0, 0]
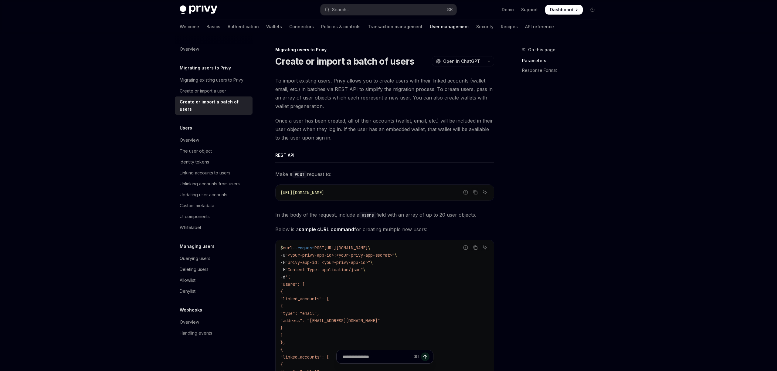
click at [362, 125] on span "Once a user has been created, all of their accounts (wallet, email, etc.) will …" at bounding box center [384, 130] width 219 height 26
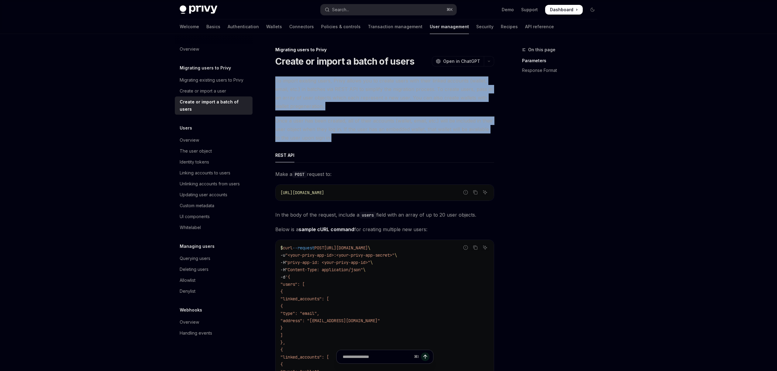
drag, startPoint x: 362, startPoint y: 125, endPoint x: 362, endPoint y: 84, distance: 41.0
click at [362, 84] on span "To import existing users, Privy allows you to create users with their linked ac…" at bounding box center [384, 94] width 219 height 34
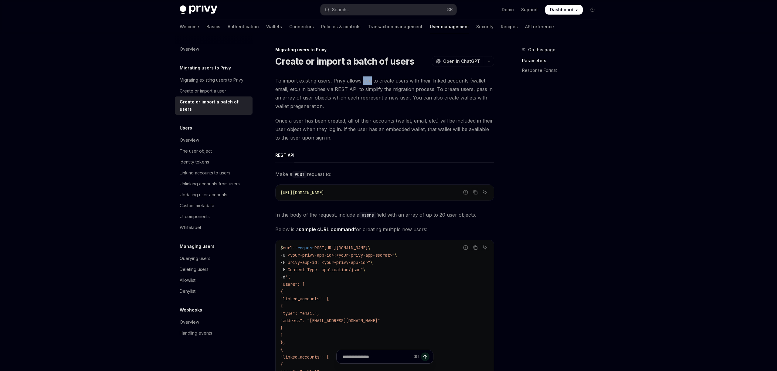
click at [362, 84] on span "To import existing users, Privy allows you to create users with their linked ac…" at bounding box center [384, 94] width 219 height 34
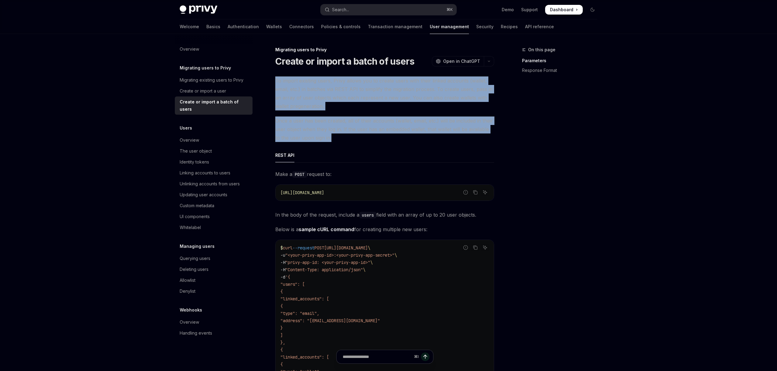
drag, startPoint x: 362, startPoint y: 84, endPoint x: 361, endPoint y: 124, distance: 39.8
click at [361, 127] on span "Once a user has been created, all of their accounts (wallet, email, etc.) will …" at bounding box center [384, 130] width 219 height 26
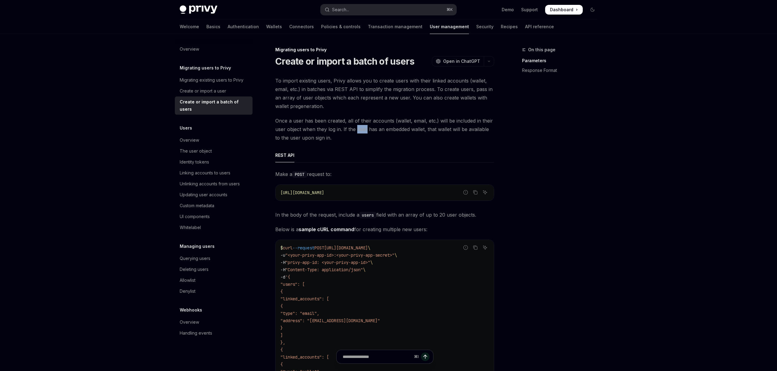
click at [361, 127] on span "Once a user has been created, all of their accounts (wallet, email, etc.) will …" at bounding box center [384, 130] width 219 height 26
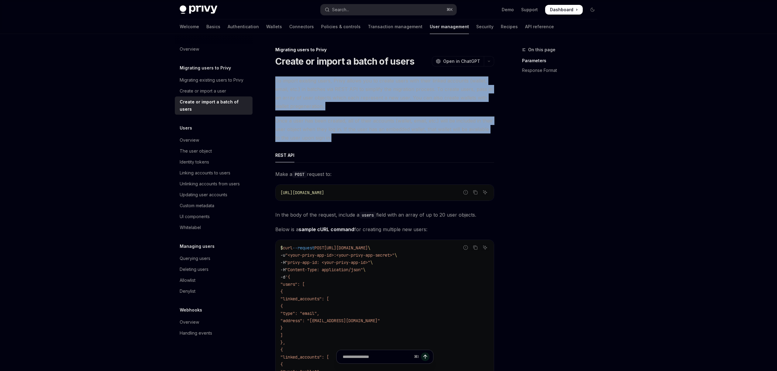
drag, startPoint x: 361, startPoint y: 127, endPoint x: 361, endPoint y: 90, distance: 36.7
click at [361, 90] on span "To import existing users, Privy allows you to create users with their linked ac…" at bounding box center [384, 94] width 219 height 34
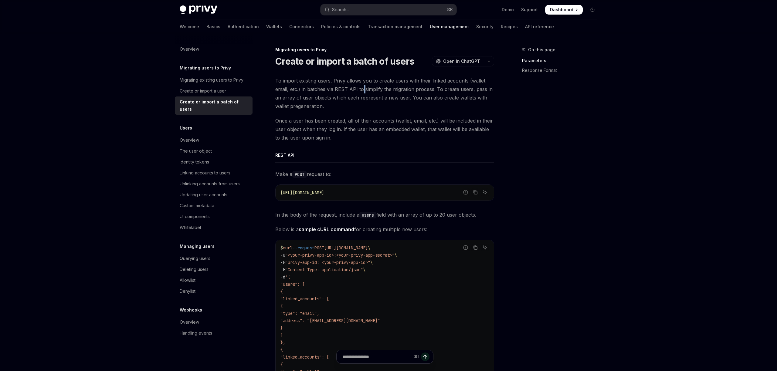
click at [361, 90] on span "To import existing users, Privy allows you to create users with their linked ac…" at bounding box center [384, 94] width 219 height 34
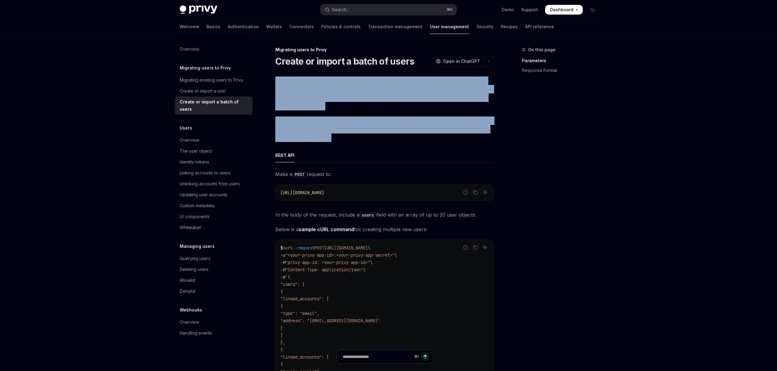
drag, startPoint x: 361, startPoint y: 90, endPoint x: 355, endPoint y: 123, distance: 33.2
click at [355, 123] on span "Once a user has been created, all of their accounts (wallet, email, etc.) will …" at bounding box center [384, 130] width 219 height 26
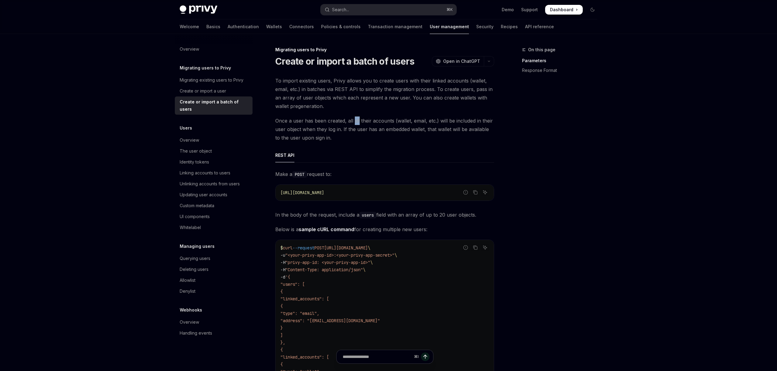
click at [355, 123] on span "Once a user has been created, all of their accounts (wallet, email, etc.) will …" at bounding box center [384, 130] width 219 height 26
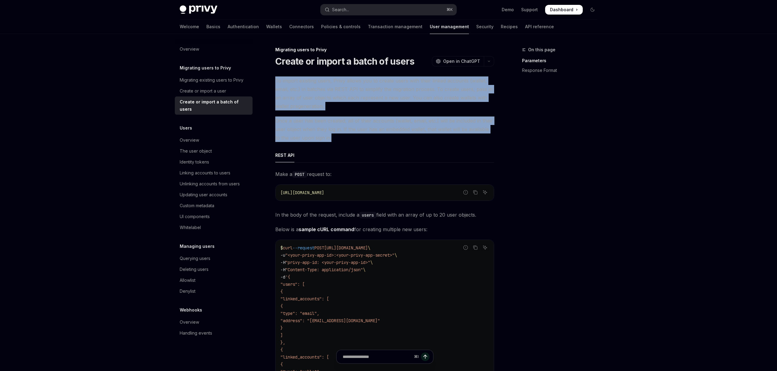
drag, startPoint x: 355, startPoint y: 123, endPoint x: 356, endPoint y: 87, distance: 35.9
click at [356, 87] on span "To import existing users, Privy allows you to create users with their linked ac…" at bounding box center [384, 94] width 219 height 34
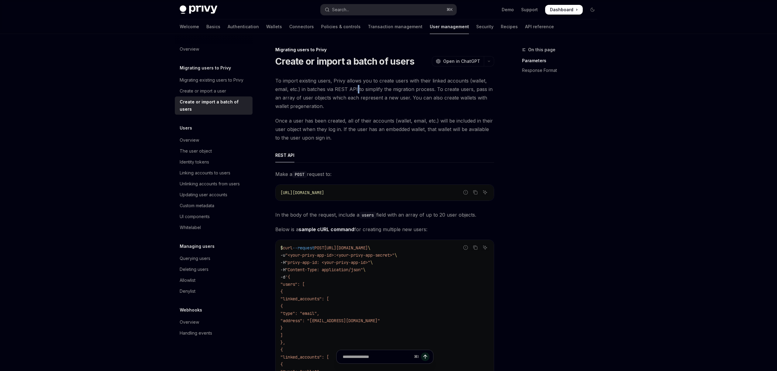
click at [356, 87] on span "To import existing users, Privy allows you to create users with their linked ac…" at bounding box center [384, 94] width 219 height 34
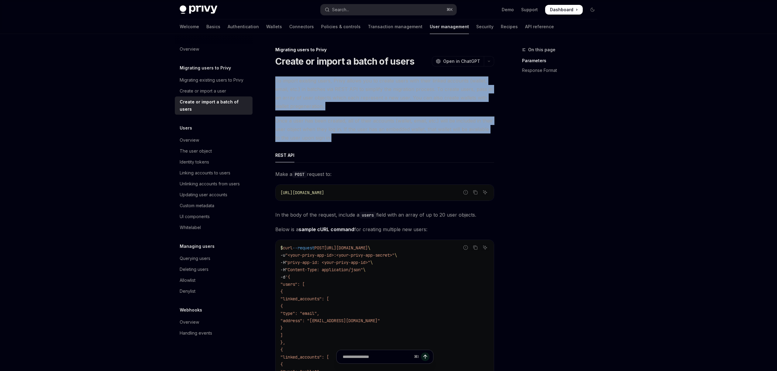
drag, startPoint x: 356, startPoint y: 87, endPoint x: 349, endPoint y: 132, distance: 45.9
click at [349, 132] on span "Once a user has been created, all of their accounts (wallet, email, etc.) will …" at bounding box center [384, 130] width 219 height 26
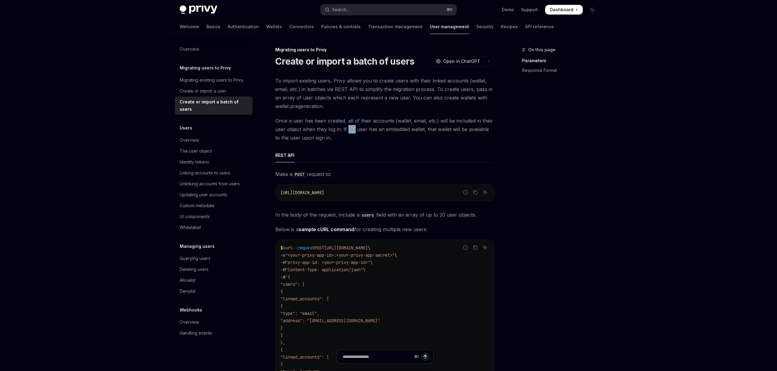
click at [349, 132] on span "Once a user has been created, all of their accounts (wallet, email, etc.) will …" at bounding box center [384, 130] width 219 height 26
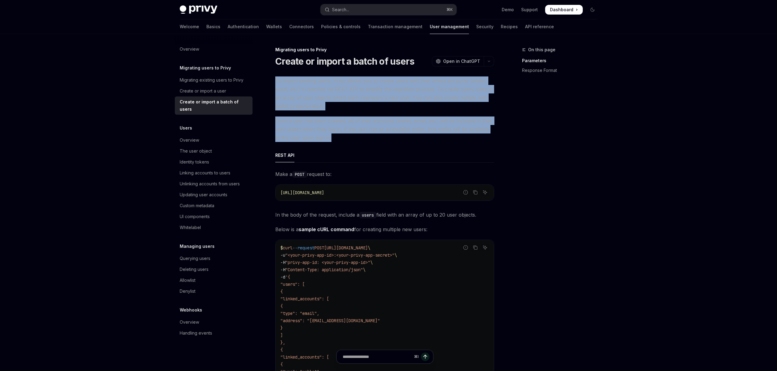
drag, startPoint x: 349, startPoint y: 132, endPoint x: 349, endPoint y: 91, distance: 41.3
click at [349, 91] on span "To import existing users, Privy allows you to create users with their linked ac…" at bounding box center [384, 94] width 219 height 34
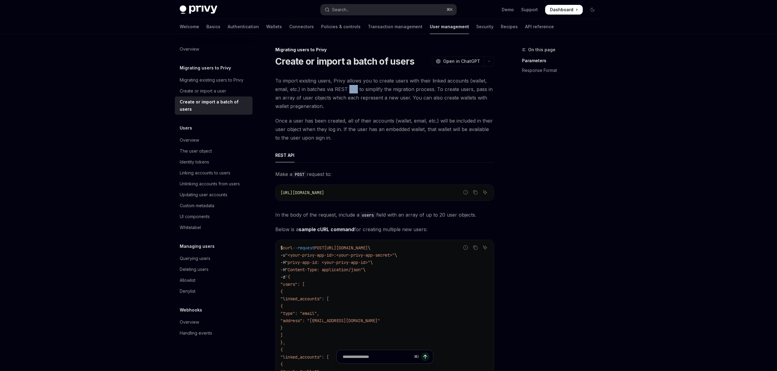
click at [349, 91] on span "To import existing users, Privy allows you to create users with their linked ac…" at bounding box center [384, 94] width 219 height 34
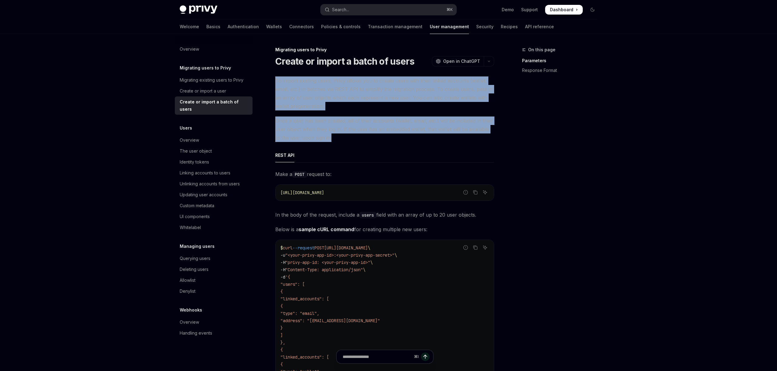
drag, startPoint x: 349, startPoint y: 91, endPoint x: 348, endPoint y: 124, distance: 32.8
click at [348, 124] on span "Once a user has been created, all of their accounts (wallet, email, etc.) will …" at bounding box center [384, 130] width 219 height 26
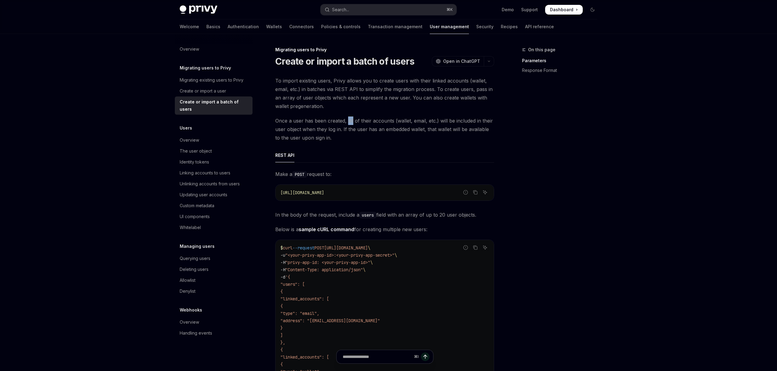
click at [348, 124] on span "Once a user has been created, all of their accounts (wallet, email, etc.) will …" at bounding box center [384, 130] width 219 height 26
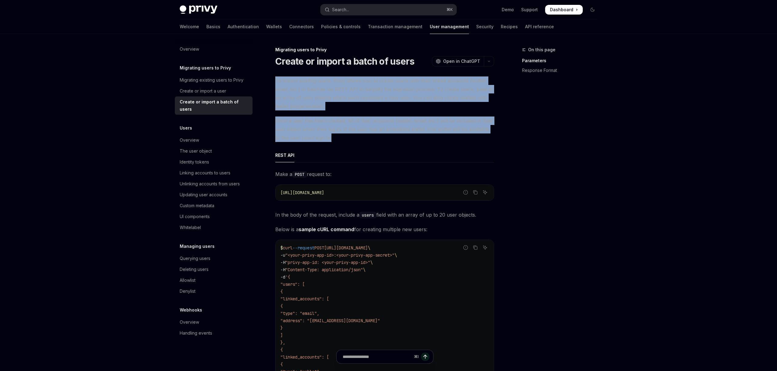
drag, startPoint x: 348, startPoint y: 124, endPoint x: 353, endPoint y: 81, distance: 43.4
click at [353, 81] on span "To import existing users, Privy allows you to create users with their linked ac…" at bounding box center [384, 94] width 219 height 34
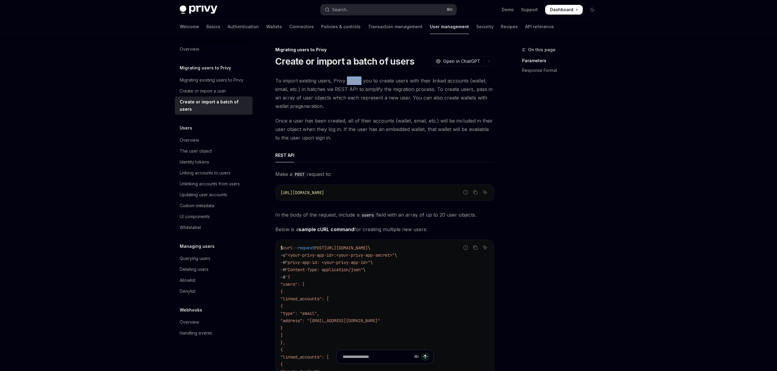
click at [353, 81] on span "To import existing users, Privy allows you to create users with their linked ac…" at bounding box center [384, 94] width 219 height 34
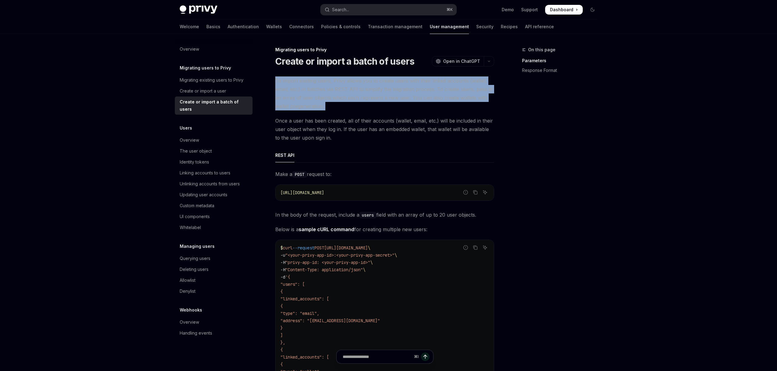
drag, startPoint x: 353, startPoint y: 81, endPoint x: 348, endPoint y: 119, distance: 38.3
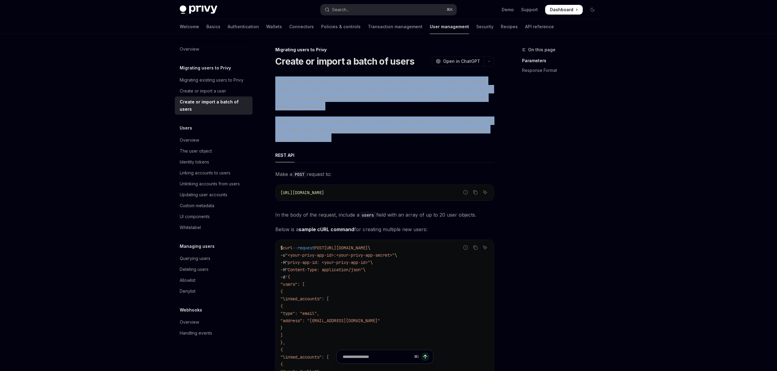
click at [348, 119] on span "Once a user has been created, all of their accounts (wallet, email, etc.) will …" at bounding box center [384, 130] width 219 height 26
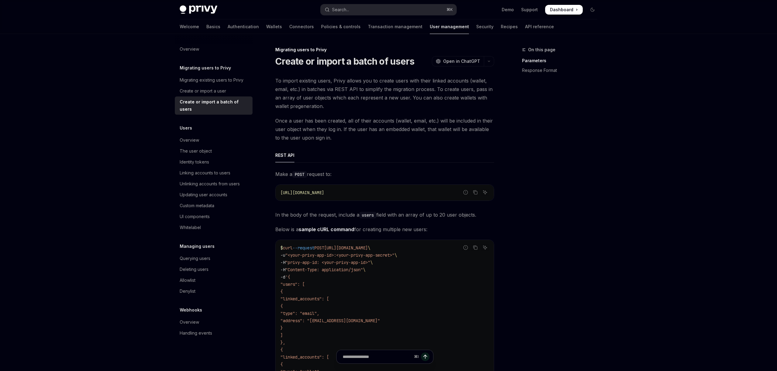
click at [348, 119] on span "Once a user has been created, all of their accounts (wallet, email, etc.) will …" at bounding box center [384, 130] width 219 height 26
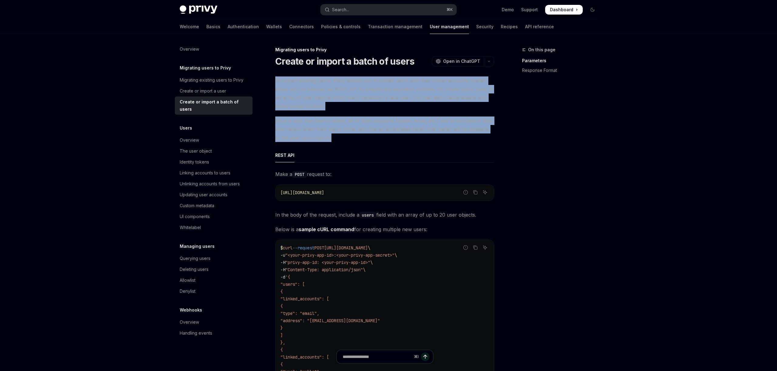
drag, startPoint x: 348, startPoint y: 119, endPoint x: 348, endPoint y: 92, distance: 27.3
click at [348, 92] on span "To import existing users, Privy allows you to create users with their linked ac…" at bounding box center [384, 94] width 219 height 34
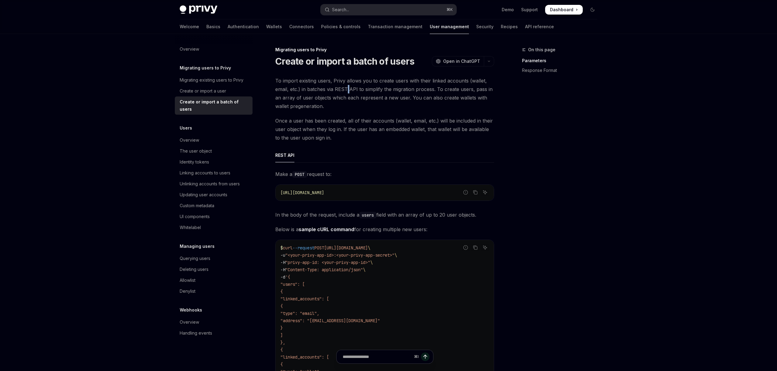
click at [348, 92] on span "To import existing users, Privy allows you to create users with their linked ac…" at bounding box center [384, 94] width 219 height 34
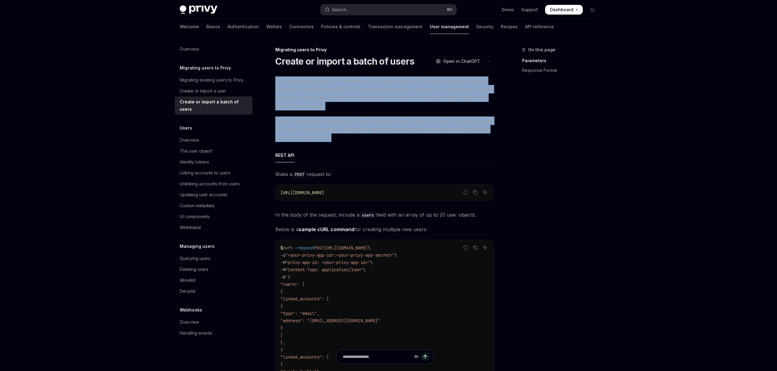
drag, startPoint x: 348, startPoint y: 92, endPoint x: 345, endPoint y: 132, distance: 40.8
click at [345, 132] on span "Once a user has been created, all of their accounts (wallet, email, etc.) will …" at bounding box center [384, 130] width 219 height 26
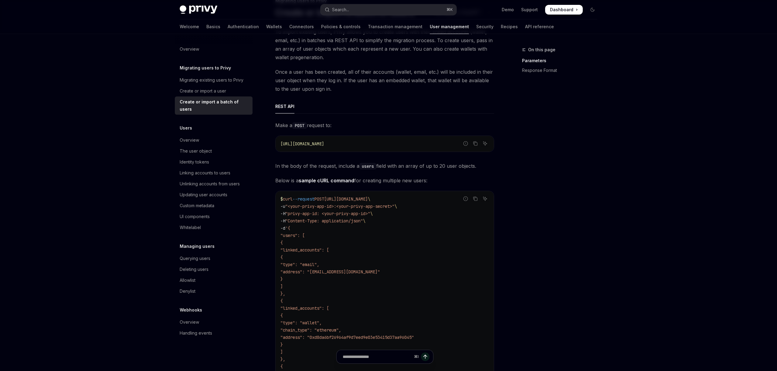
scroll to position [104, 0]
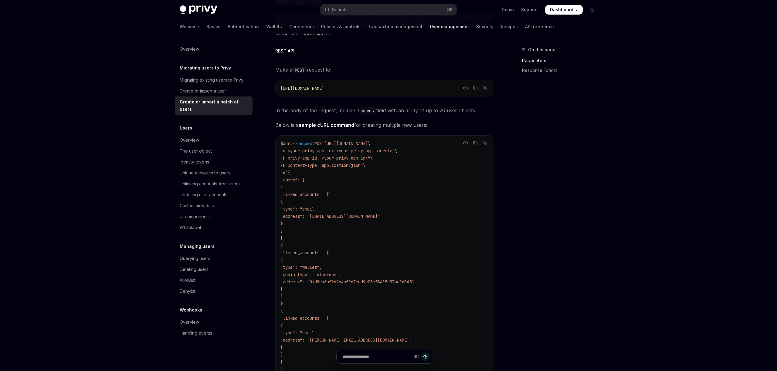
click at [388, 109] on span "In the body of the request, include a users field with an array of up to 20 use…" at bounding box center [384, 110] width 219 height 9
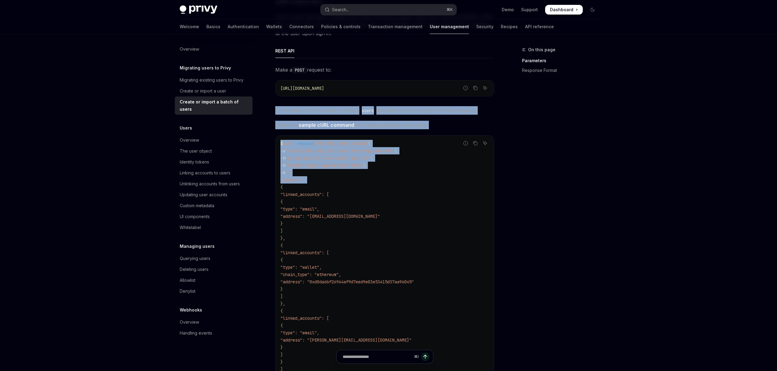
drag, startPoint x: 388, startPoint y: 109, endPoint x: 388, endPoint y: 188, distance: 78.6
click at [388, 188] on code "$ curl --request POST https://auth.privy.io/api/v1/users/import \ -u "<your-pri…" at bounding box center [385, 260] width 209 height 240
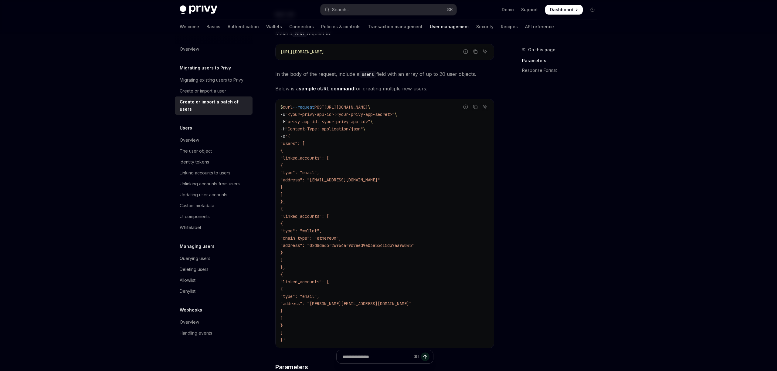
scroll to position [143, 0]
click at [386, 149] on code "$ curl --request POST https://auth.privy.io/api/v1/users/import \ -u "<your-pri…" at bounding box center [385, 222] width 209 height 240
drag, startPoint x: 386, startPoint y: 149, endPoint x: 378, endPoint y: 211, distance: 62.4
click at [378, 211] on code "$ curl --request POST https://auth.privy.io/api/v1/users/import \ -u "<your-pri…" at bounding box center [385, 222] width 209 height 240
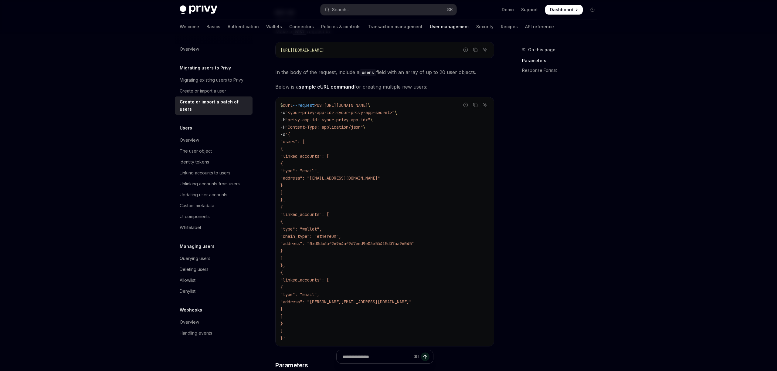
click at [378, 212] on code "$ curl --request POST https://auth.privy.io/api/v1/users/import \ -u "<your-pri…" at bounding box center [385, 222] width 209 height 240
drag, startPoint x: 378, startPoint y: 212, endPoint x: 378, endPoint y: 154, distance: 57.4
click at [378, 155] on code "$ curl --request POST https://auth.privy.io/api/v1/users/import \ -u "<your-pri…" at bounding box center [385, 222] width 209 height 240
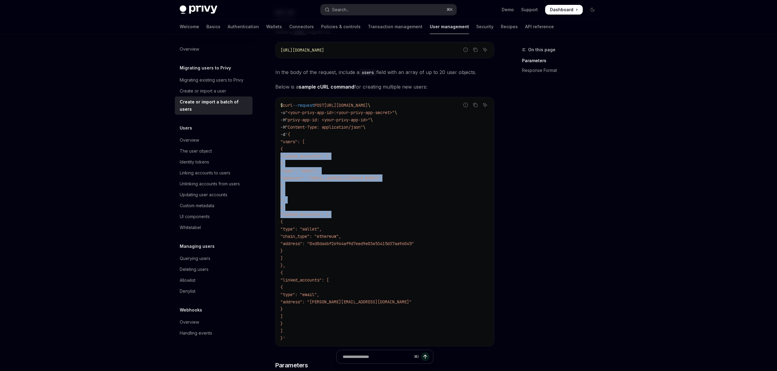
click at [378, 154] on code "$ curl --request POST https://auth.privy.io/api/v1/users/import \ -u "<your-pri…" at bounding box center [385, 222] width 209 height 240
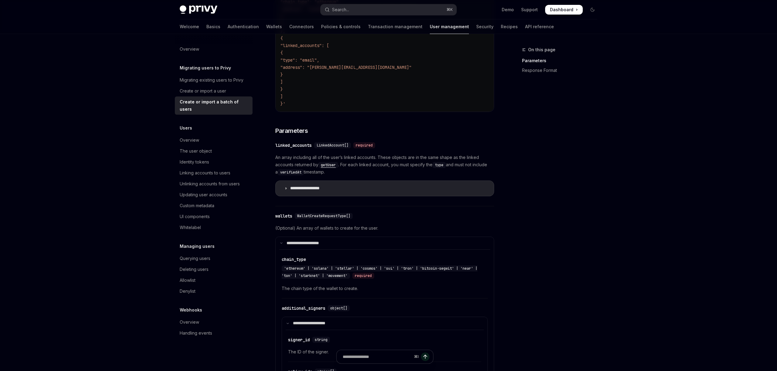
scroll to position [421, 0]
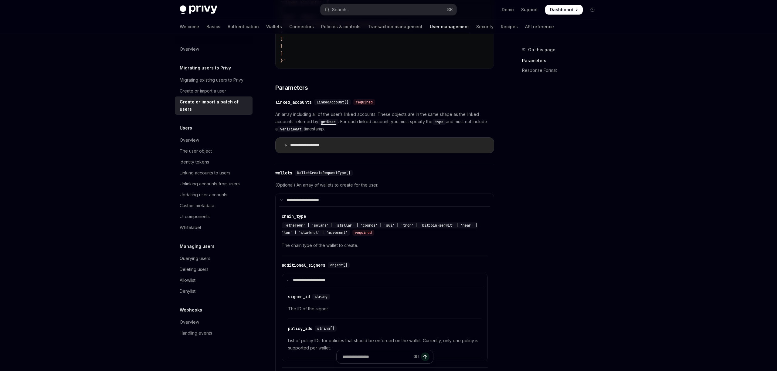
click at [308, 145] on p "**********" at bounding box center [311, 145] width 43 height 5
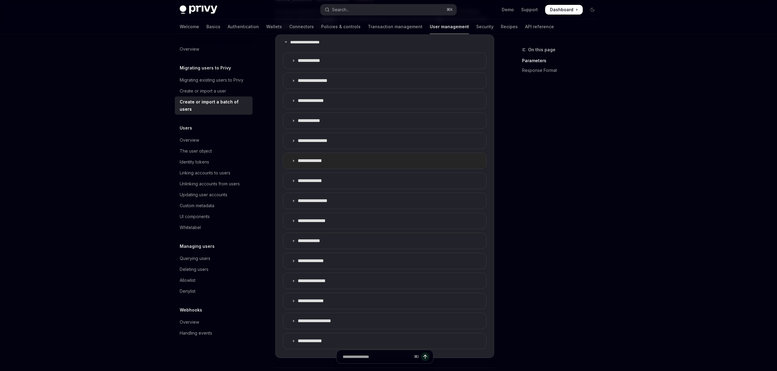
scroll to position [518, 0]
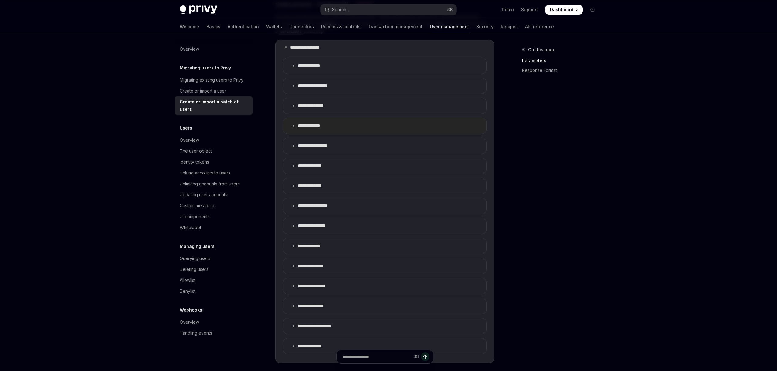
click at [328, 127] on p "**********" at bounding box center [314, 126] width 32 height 6
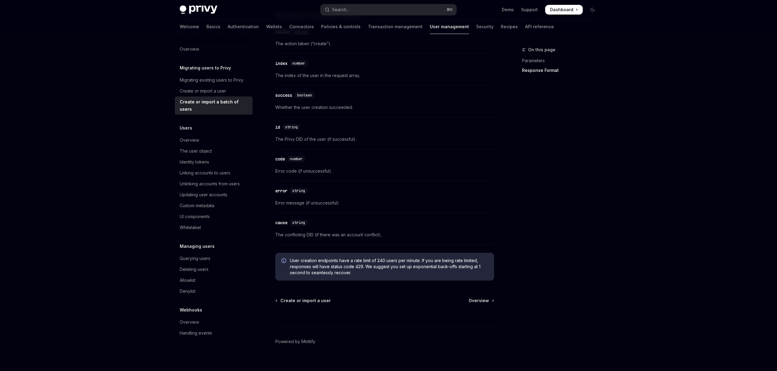
scroll to position [1429, 0]
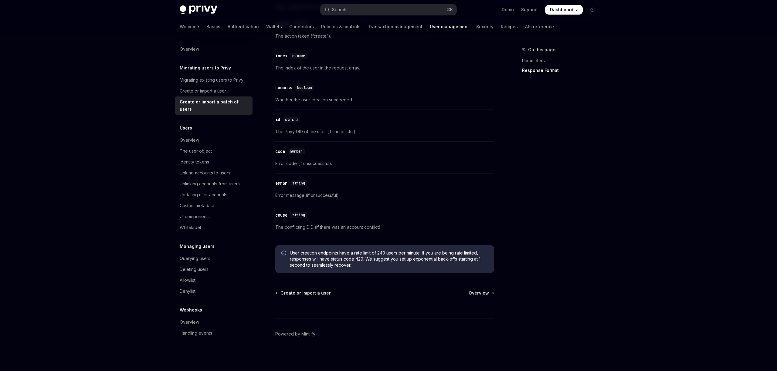
click at [426, 260] on span "User creation endpoints have a rate limit of 240 users per minute. If you are b…" at bounding box center [389, 259] width 198 height 18
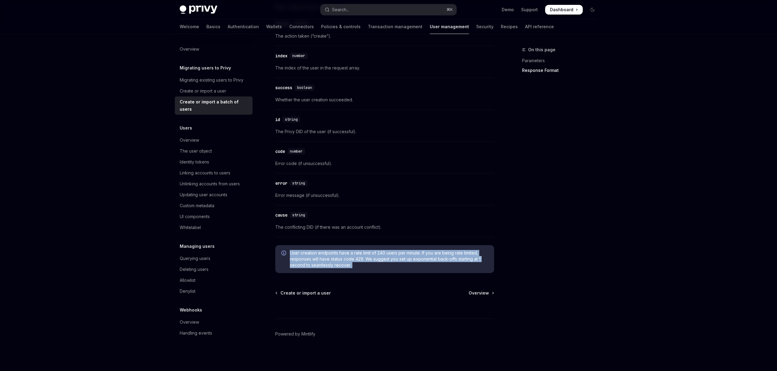
click at [426, 260] on span "User creation endpoints have a rate limit of 240 users per minute. If you are b…" at bounding box center [389, 259] width 198 height 18
click at [310, 295] on span "Create or import a user" at bounding box center [306, 293] width 50 height 6
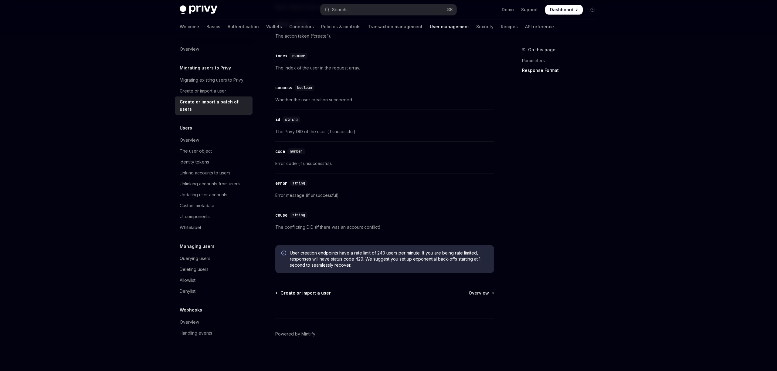
scroll to position [20, 0]
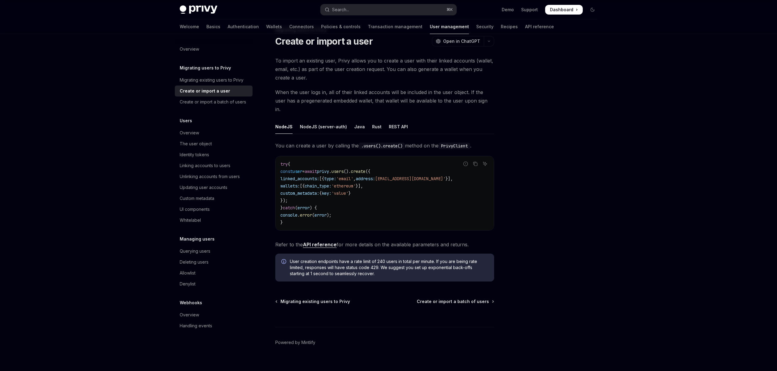
click at [329, 169] on span "privy" at bounding box center [323, 171] width 12 height 5
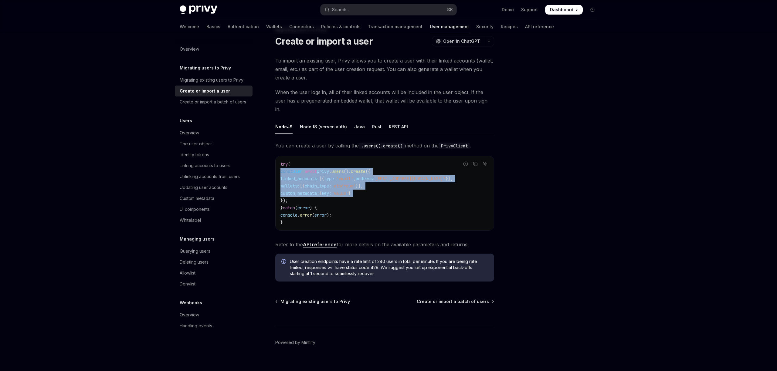
drag, startPoint x: 336, startPoint y: 165, endPoint x: 363, endPoint y: 191, distance: 36.9
click at [363, 191] on code "try { const user = await privy . users (). create ({ linked_accounts: [{ type: …" at bounding box center [385, 194] width 209 height 66
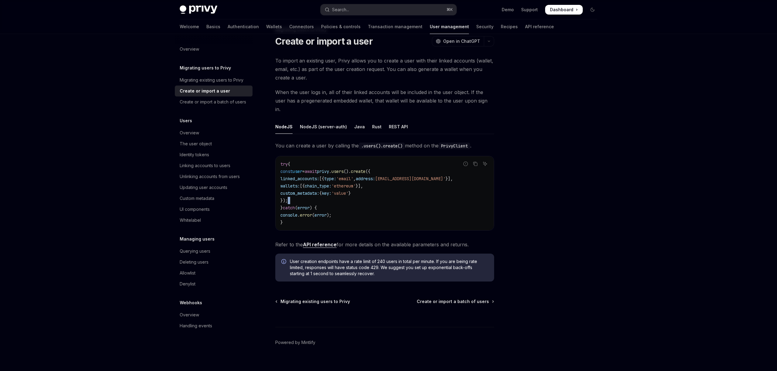
click at [363, 191] on code "try { const user = await privy . users (). create ({ linked_accounts: [{ type: …" at bounding box center [385, 194] width 209 height 66
drag, startPoint x: 363, startPoint y: 191, endPoint x: 355, endPoint y: 213, distance: 23.7
click at [356, 213] on code "try { const user = await privy . users (). create ({ linked_accounts: [{ type: …" at bounding box center [385, 194] width 209 height 66
click at [355, 213] on code "try { const user = await privy . users (). create ({ linked_accounts: [{ type: …" at bounding box center [385, 194] width 209 height 66
click at [339, 58] on span "To import an existing user, Privy allows you to create a user with their linked…" at bounding box center [384, 69] width 219 height 26
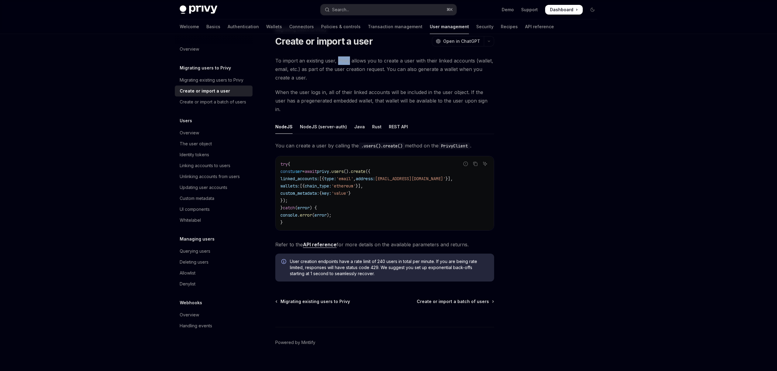
click at [339, 58] on span "To import an existing user, Privy allows you to create a user with their linked…" at bounding box center [384, 69] width 219 height 26
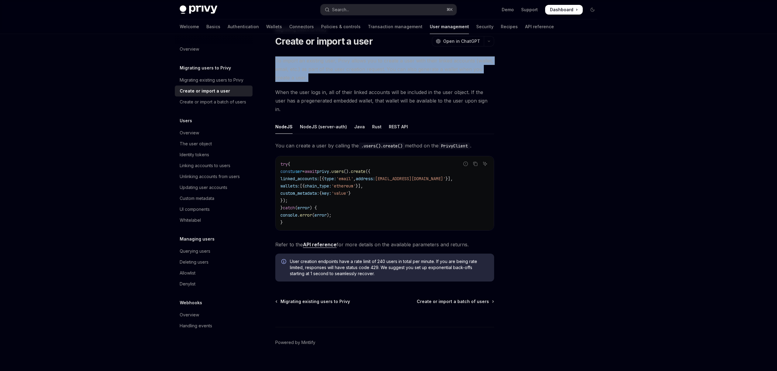
drag, startPoint x: 339, startPoint y: 58, endPoint x: 352, endPoint y: 81, distance: 27.2
click at [352, 80] on span "To import an existing user, Privy allows you to create a user with their linked…" at bounding box center [384, 69] width 219 height 26
click at [352, 81] on span "To import an existing user, Privy allows you to create a user with their linked…" at bounding box center [384, 69] width 219 height 26
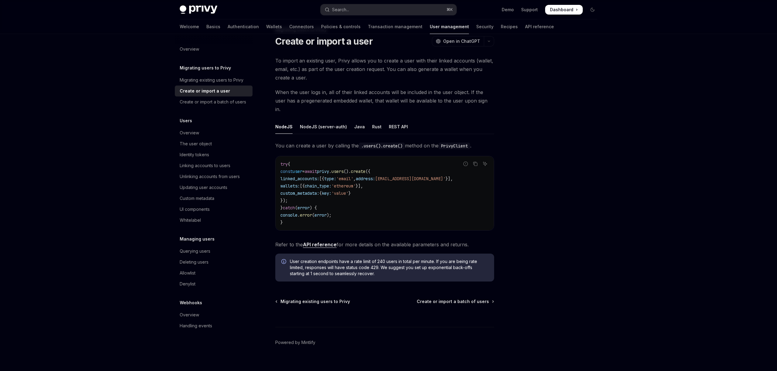
click at [352, 81] on span "To import an existing user, Privy allows you to create a user with their linked…" at bounding box center [384, 69] width 219 height 26
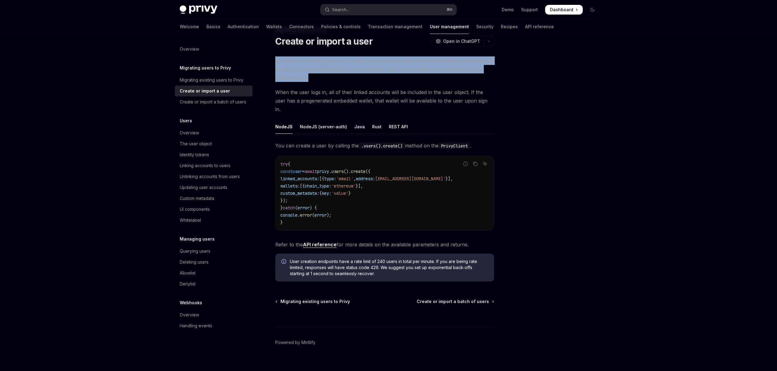
drag, startPoint x: 352, startPoint y: 81, endPoint x: 345, endPoint y: 63, distance: 19.3
click at [345, 64] on span "To import an existing user, Privy allows you to create a user with their linked…" at bounding box center [384, 69] width 219 height 26
click at [345, 63] on span "To import an existing user, Privy allows you to create a user with their linked…" at bounding box center [384, 69] width 219 height 26
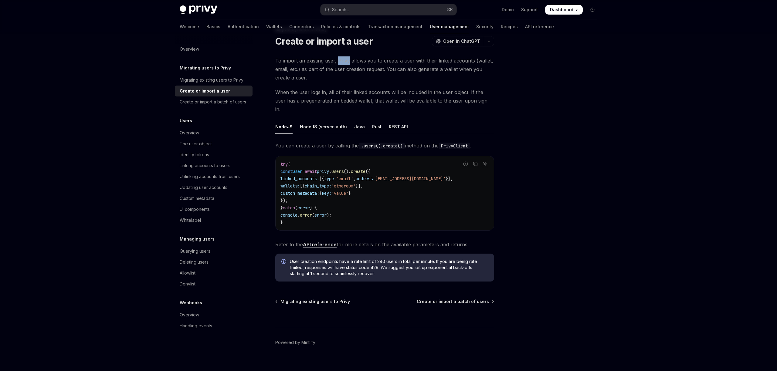
click at [345, 63] on span "To import an existing user, Privy allows you to create a user with their linked…" at bounding box center [384, 69] width 219 height 26
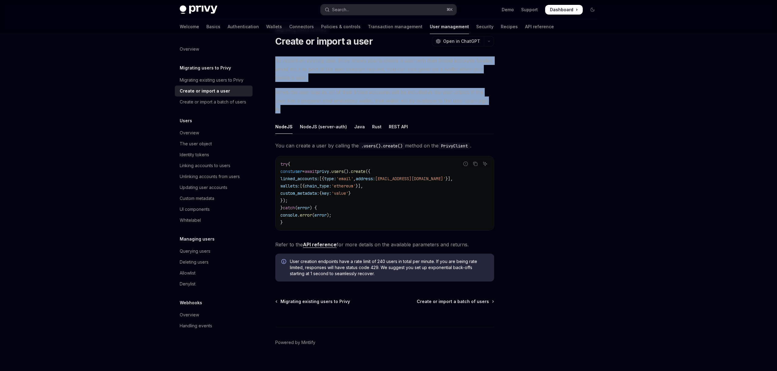
drag, startPoint x: 345, startPoint y: 63, endPoint x: 377, endPoint y: 92, distance: 43.4
click at [377, 92] on div "To import an existing user, Privy allows you to create a user with their linked…" at bounding box center [384, 168] width 219 height 225
click at [377, 92] on span "When the user logs in, all of their linked accounts will be included in the use…" at bounding box center [384, 101] width 219 height 26
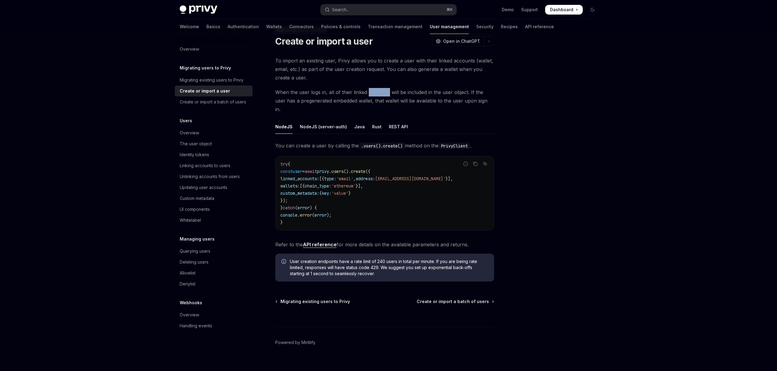
click at [377, 92] on span "When the user logs in, all of their linked accounts will be included in the use…" at bounding box center [384, 101] width 219 height 26
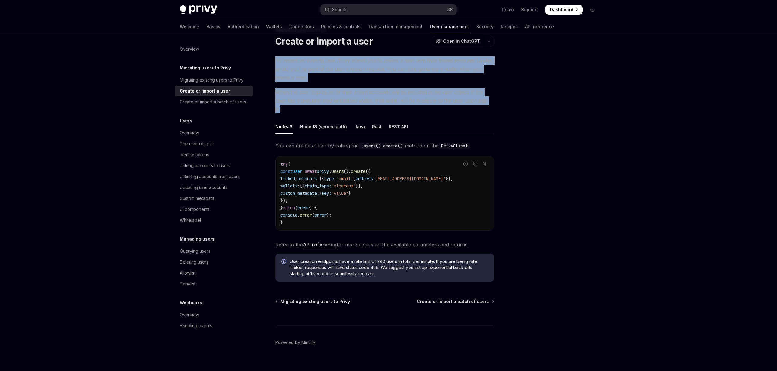
drag, startPoint x: 377, startPoint y: 92, endPoint x: 356, endPoint y: 61, distance: 37.4
click at [356, 62] on div "To import an existing user, Privy allows you to create a user with their linked…" at bounding box center [384, 168] width 219 height 225
click at [356, 61] on span "To import an existing user, Privy allows you to create a user with their linked…" at bounding box center [384, 69] width 219 height 26
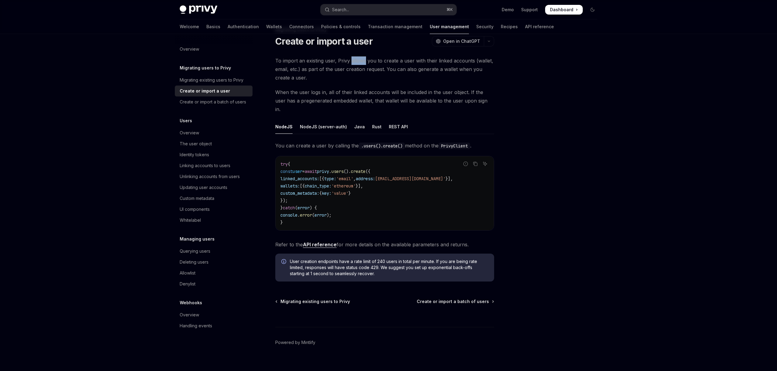
click at [356, 61] on span "To import an existing user, Privy allows you to create a user with their linked…" at bounding box center [384, 69] width 219 height 26
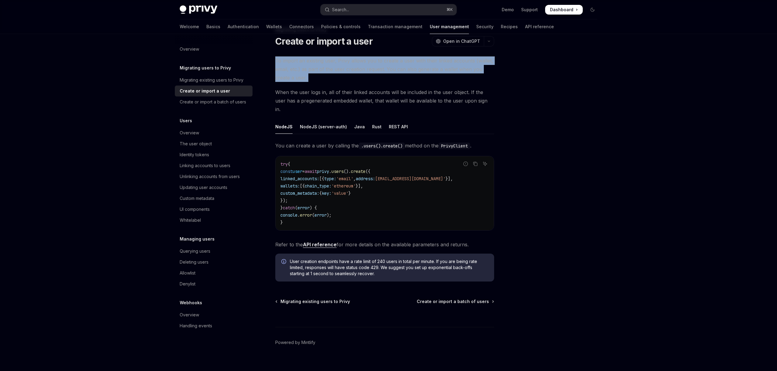
drag, startPoint x: 356, startPoint y: 61, endPoint x: 368, endPoint y: 87, distance: 28.7
click at [367, 84] on div "To import an existing user, Privy allows you to create a user with their linked…" at bounding box center [384, 168] width 219 height 225
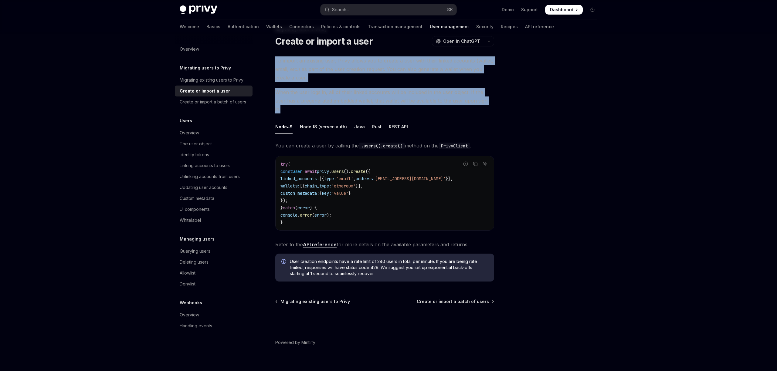
click at [368, 87] on div "To import an existing user, Privy allows you to create a user with their linked…" at bounding box center [384, 168] width 219 height 225
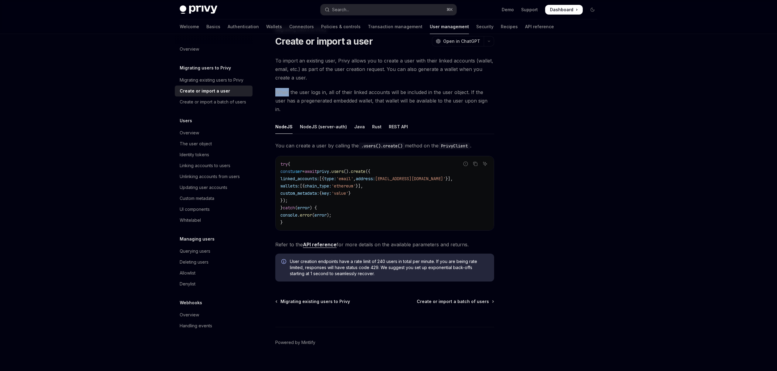
click at [368, 87] on div "To import an existing user, Privy allows you to create a user with their linked…" at bounding box center [384, 168] width 219 height 225
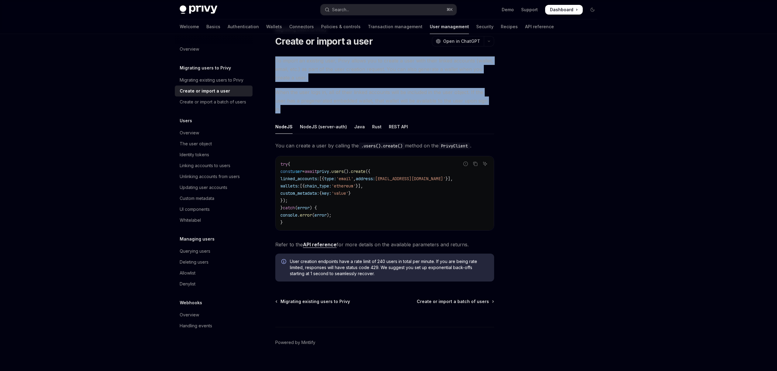
drag, startPoint x: 368, startPoint y: 87, endPoint x: 358, endPoint y: 62, distance: 27.1
click at [358, 62] on div "To import an existing user, Privy allows you to create a user with their linked…" at bounding box center [384, 168] width 219 height 225
click at [358, 62] on span "To import an existing user, Privy allows you to create a user with their linked…" at bounding box center [384, 69] width 219 height 26
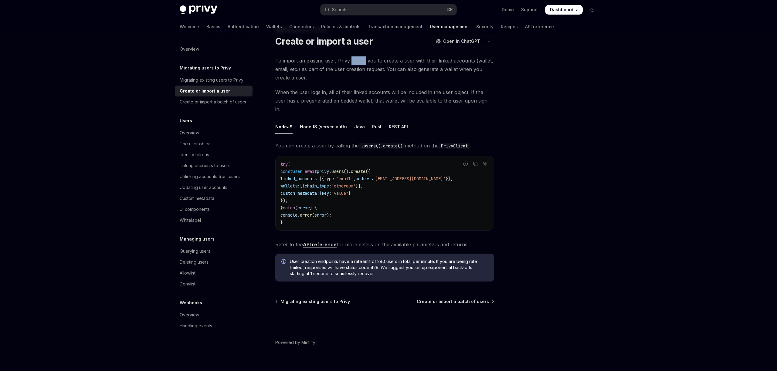
click at [358, 62] on span "To import an existing user, Privy allows you to create a user with their linked…" at bounding box center [384, 69] width 219 height 26
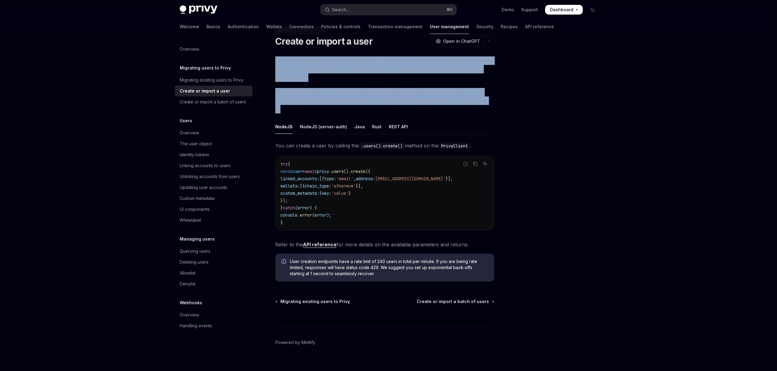
drag, startPoint x: 358, startPoint y: 62, endPoint x: 353, endPoint y: 94, distance: 32.8
click at [353, 93] on div "To import an existing user, Privy allows you to create a user with their linked…" at bounding box center [384, 168] width 219 height 225
click at [353, 97] on span "When the user logs in, all of their linked accounts will be included in the use…" at bounding box center [384, 101] width 219 height 26
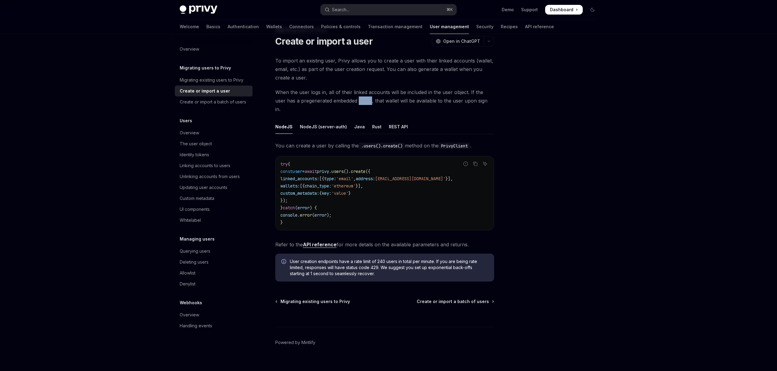
click at [353, 97] on span "When the user logs in, all of their linked accounts will be included in the use…" at bounding box center [384, 101] width 219 height 26
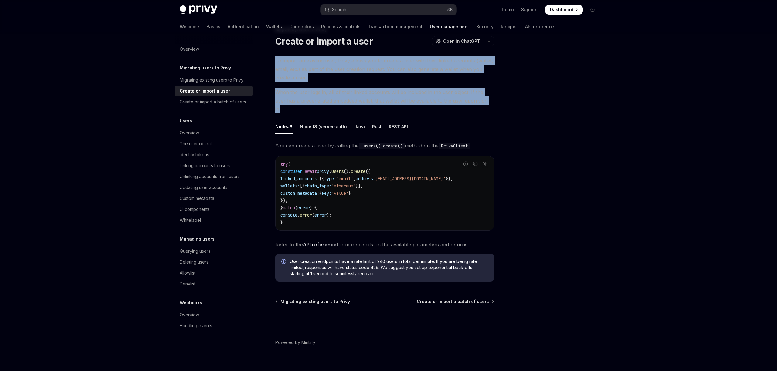
drag, startPoint x: 353, startPoint y: 97, endPoint x: 350, endPoint y: 63, distance: 33.3
click at [350, 64] on div "To import an existing user, Privy allows you to create a user with their linked…" at bounding box center [384, 168] width 219 height 225
click at [350, 63] on span "To import an existing user, Privy allows you to create a user with their linked…" at bounding box center [384, 69] width 219 height 26
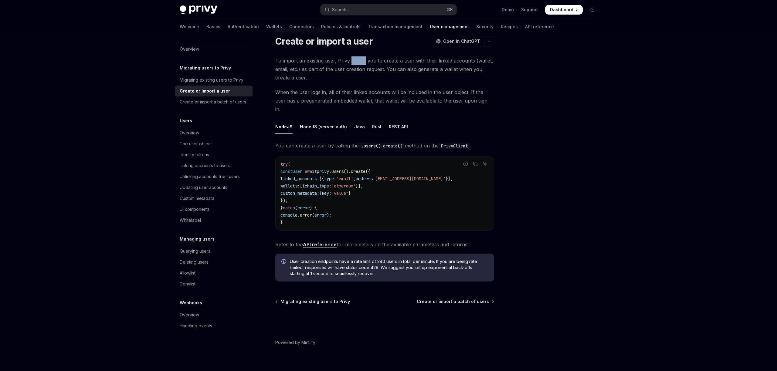
click at [350, 63] on span "To import an existing user, Privy allows you to create a user with their linked…" at bounding box center [384, 69] width 219 height 26
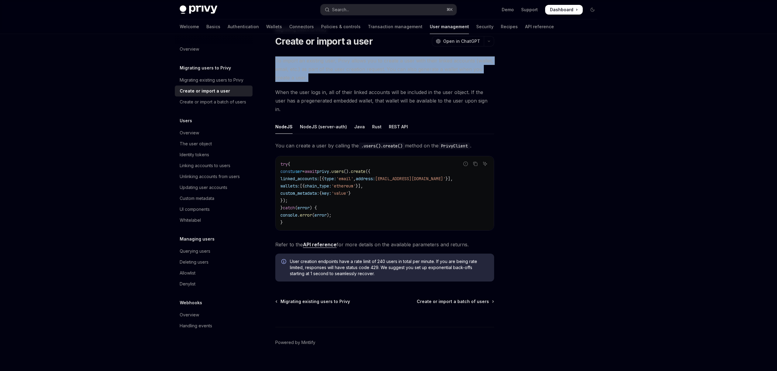
drag, startPoint x: 350, startPoint y: 63, endPoint x: 349, endPoint y: 96, distance: 32.5
click at [349, 95] on div "To import an existing user, Privy allows you to create a user with their linked…" at bounding box center [384, 168] width 219 height 225
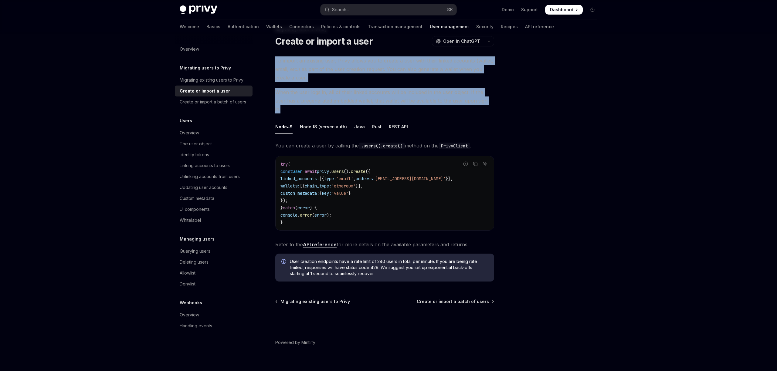
click at [349, 96] on span "When the user logs in, all of their linked accounts will be included in the use…" at bounding box center [384, 101] width 219 height 26
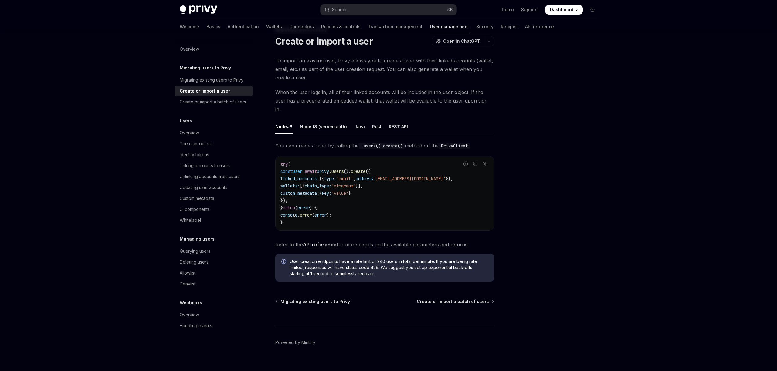
click at [361, 120] on ul "NodeJS NodeJS (server-auth) Java Rust REST API" at bounding box center [384, 127] width 219 height 15
click at [332, 122] on div "NodeJS (server-auth)" at bounding box center [323, 127] width 47 height 14
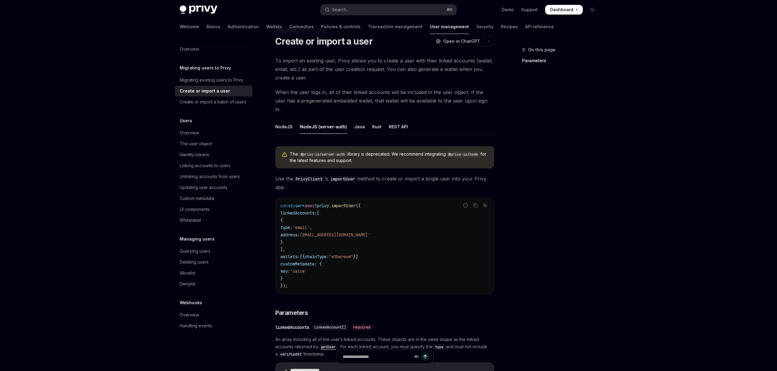
click at [363, 121] on ul "NodeJS NodeJS (server-auth) Java Rust REST API" at bounding box center [384, 127] width 219 height 15
click at [358, 120] on div "Java" at bounding box center [359, 127] width 11 height 14
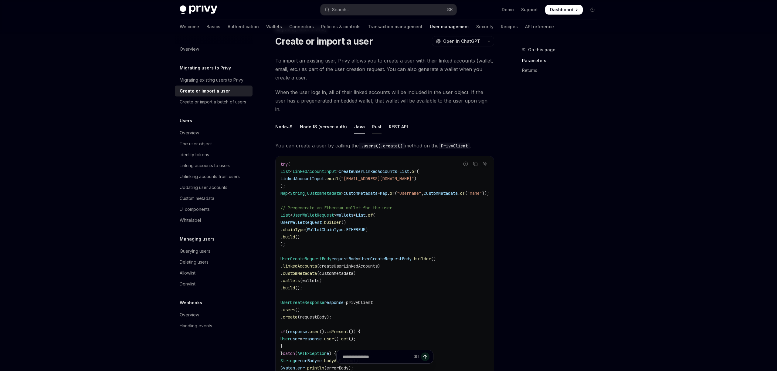
click at [374, 120] on div "Rust" at bounding box center [376, 127] width 9 height 14
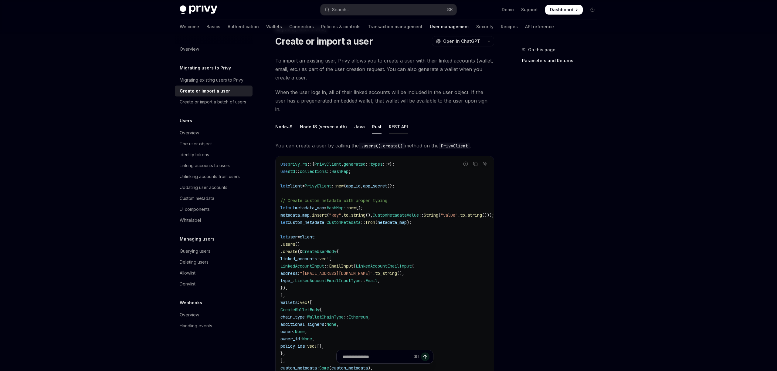
click at [389, 120] on div "REST API" at bounding box center [398, 127] width 19 height 14
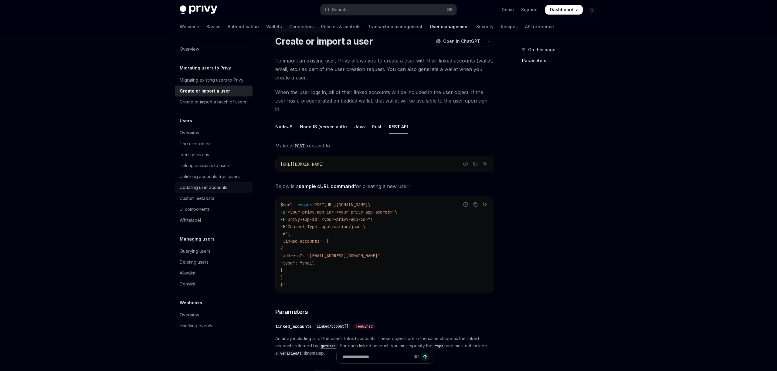
click at [203, 185] on div "Updating user accounts" at bounding box center [204, 187] width 48 height 7
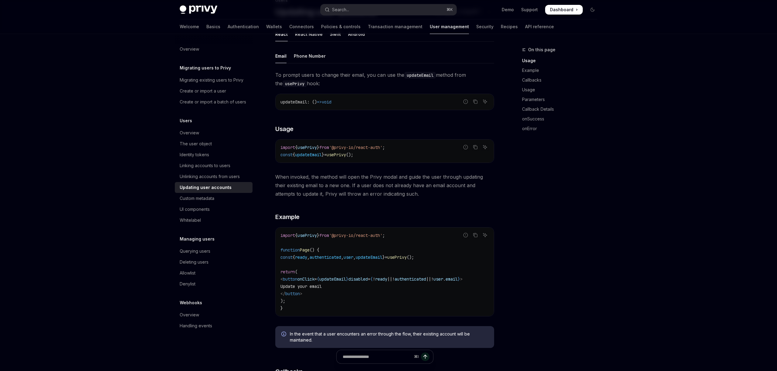
scroll to position [53, 0]
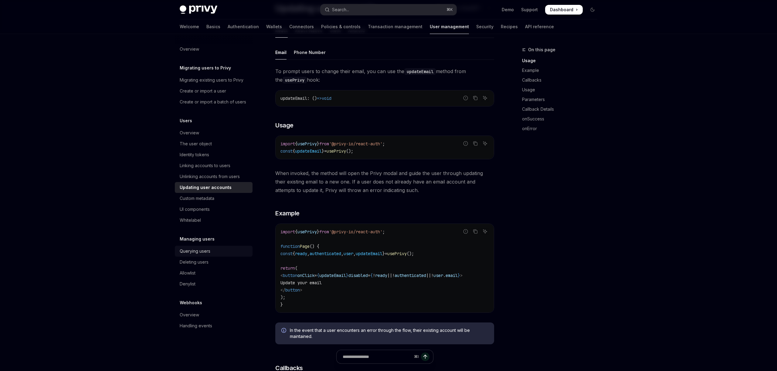
click at [206, 255] on link "Querying users" at bounding box center [214, 251] width 78 height 11
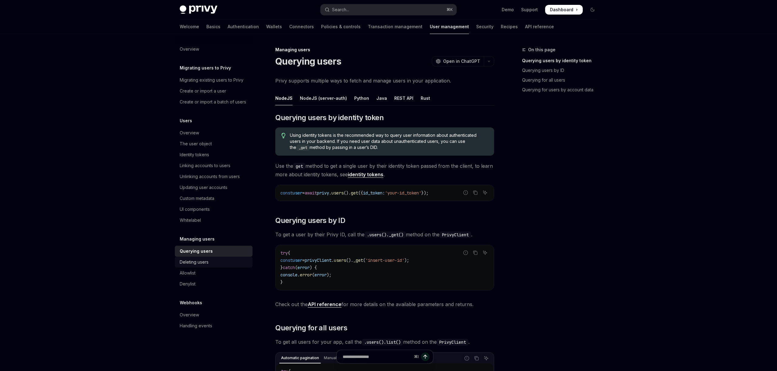
click at [204, 265] on div "Deleting users" at bounding box center [194, 262] width 29 height 7
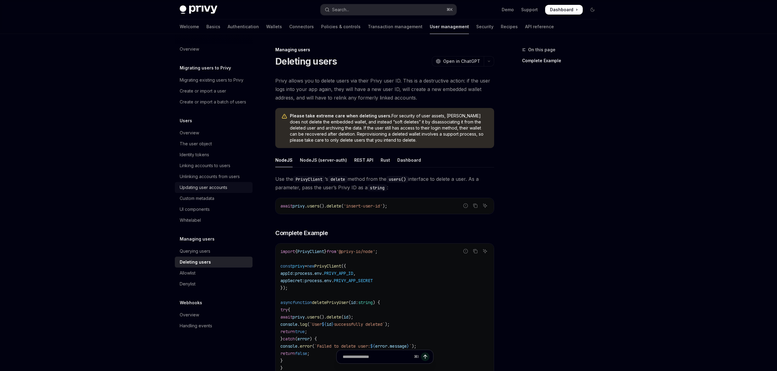
click at [211, 187] on div "Updating user accounts" at bounding box center [204, 187] width 48 height 7
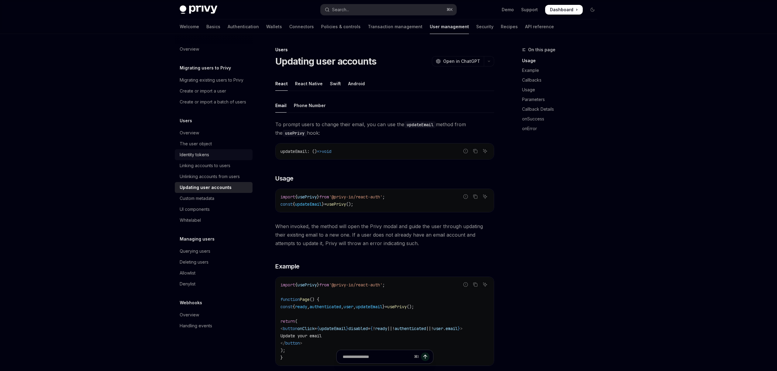
click at [198, 153] on div "Identity tokens" at bounding box center [194, 154] width 29 height 7
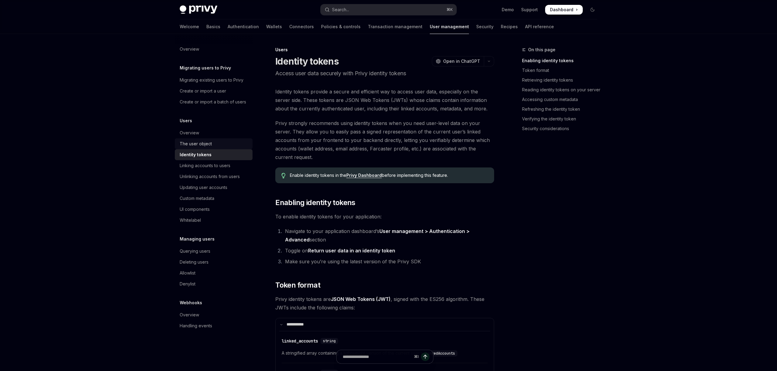
click at [198, 142] on div "The user object" at bounding box center [196, 143] width 32 height 7
type textarea "*"
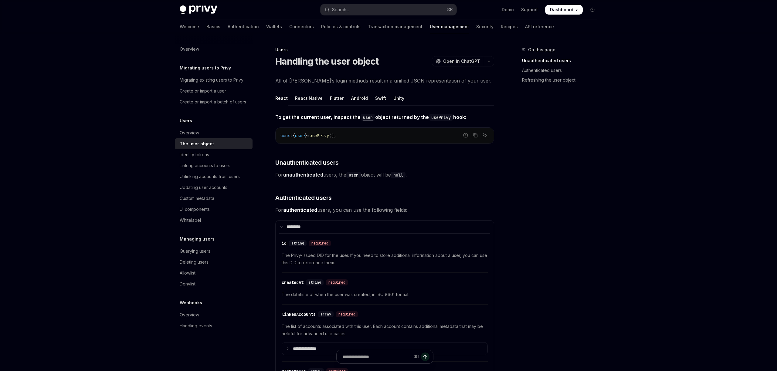
click at [561, 9] on span "Dashboard" at bounding box center [561, 10] width 23 height 6
click at [413, 242] on div "​ id string required" at bounding box center [382, 243] width 200 height 7
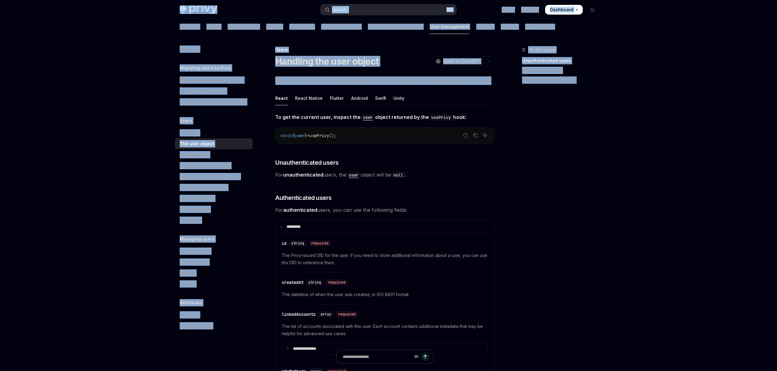
drag, startPoint x: 370, startPoint y: 72, endPoint x: 149, endPoint y: 15, distance: 228.9
click at [148, 15] on div at bounding box center [388, 17] width 777 height 34
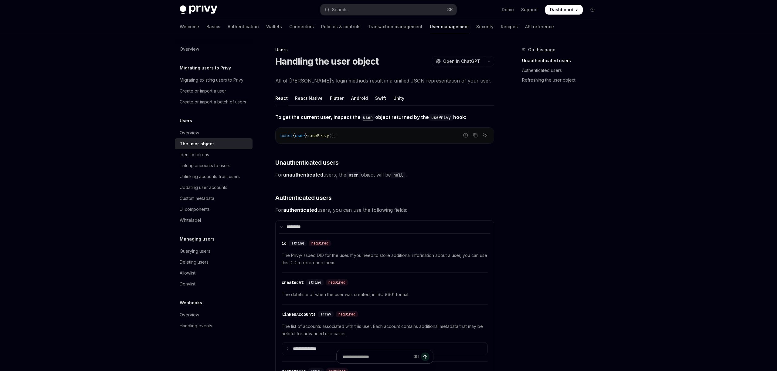
click at [148, 15] on div at bounding box center [388, 17] width 777 height 34
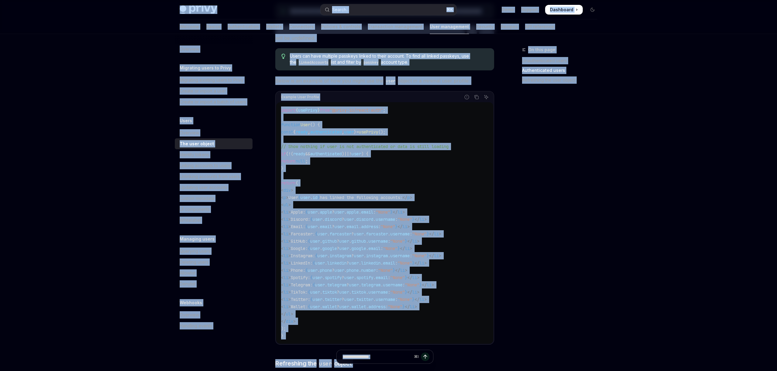
scroll to position [729, 0]
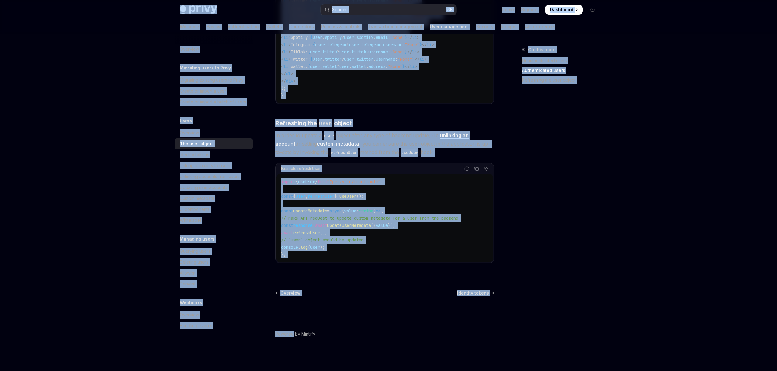
drag, startPoint x: 148, startPoint y: 15, endPoint x: 632, endPoint y: 323, distance: 573.7
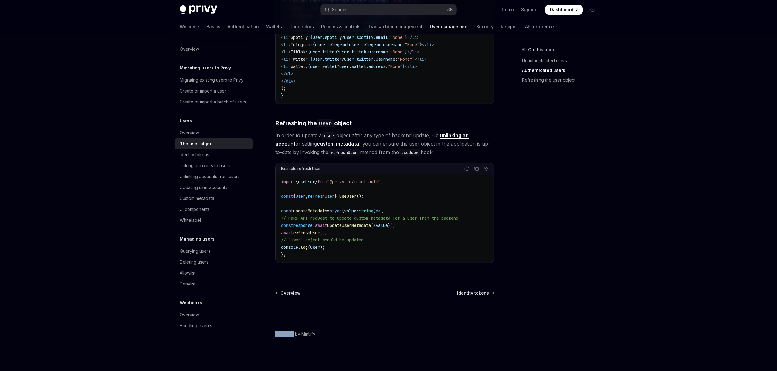
drag, startPoint x: 632, startPoint y: 323, endPoint x: 602, endPoint y: 328, distance: 31.0
click at [602, 328] on div "On this page Unauthenticated users Authenticated users Refreshing the user obje…" at bounding box center [556, 208] width 92 height 325
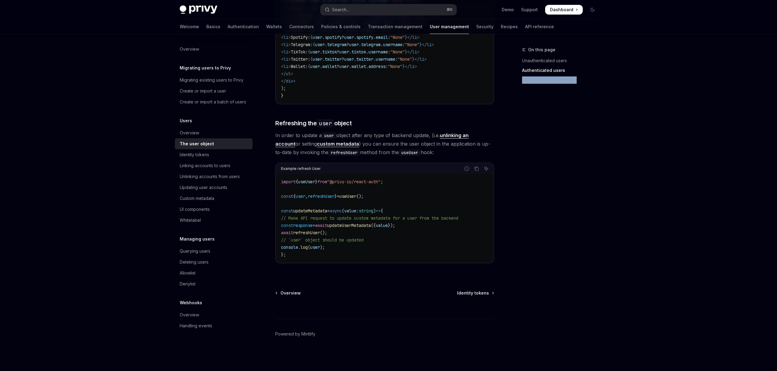
drag, startPoint x: 602, startPoint y: 328, endPoint x: 535, endPoint y: 216, distance: 130.6
click at [535, 216] on div "On this page Unauthenticated users Authenticated users Refreshing the user obje…" at bounding box center [556, 208] width 92 height 325
click at [535, 214] on div "On this page Unauthenticated users Authenticated users Refreshing the user obje…" at bounding box center [556, 208] width 92 height 325
